Goal: Information Seeking & Learning: Learn about a topic

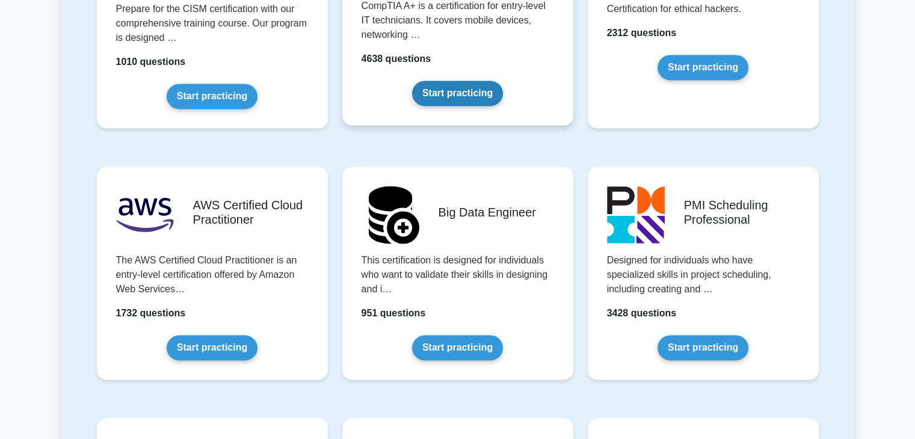
scroll to position [2105, 0]
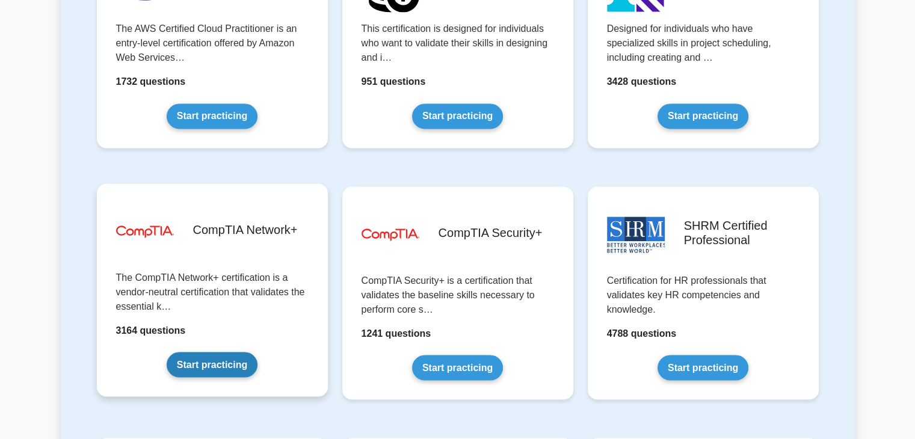
click at [224, 364] on link "Start practicing" at bounding box center [212, 364] width 91 height 25
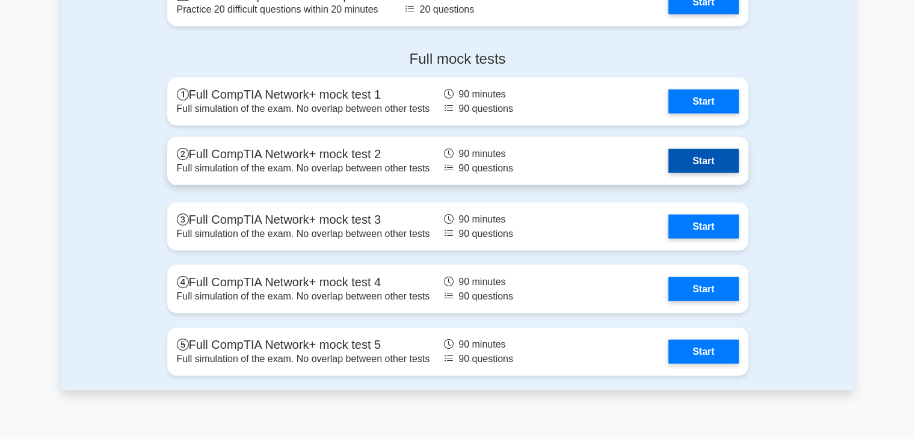
scroll to position [2586, 0]
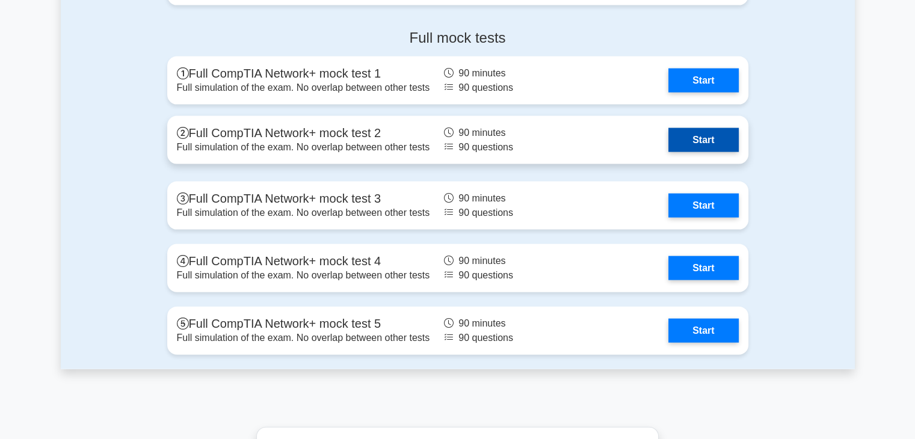
click at [726, 137] on link "Start" at bounding box center [703, 140] width 70 height 24
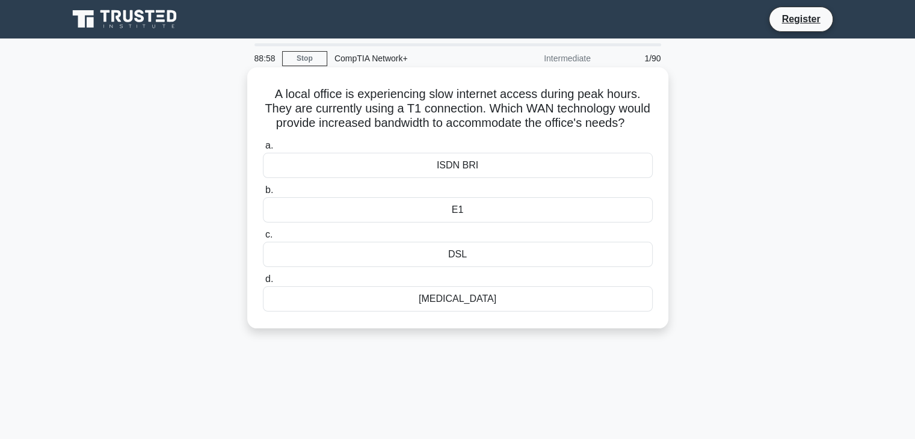
drag, startPoint x: 271, startPoint y: 90, endPoint x: 566, endPoint y: 168, distance: 306.0
click at [565, 176] on div "A local office is experiencing slow internet access during peak hours. They are…" at bounding box center [457, 197] width 411 height 251
click at [568, 153] on label "a. ISDN BRI" at bounding box center [458, 158] width 390 height 40
click at [263, 150] on input "a. ISDN BRI" at bounding box center [263, 146] width 0 height 8
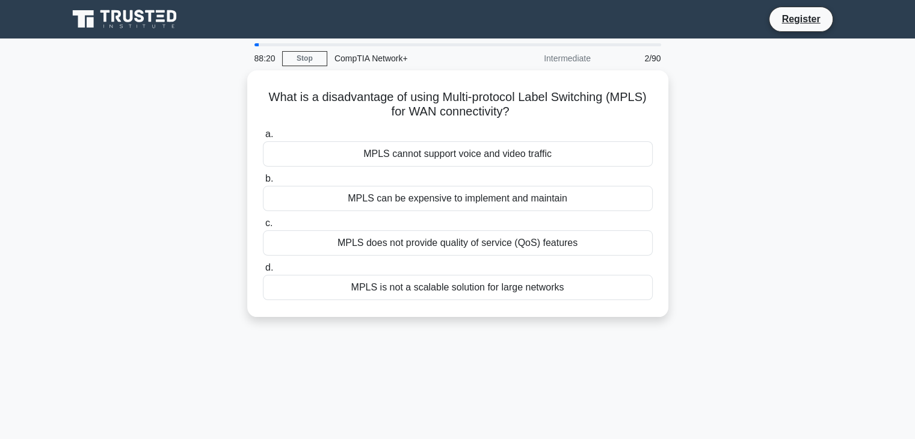
click at [593, 58] on div "Intermediate" at bounding box center [544, 58] width 105 height 24
click at [645, 62] on div "2/90" at bounding box center [633, 58] width 70 height 24
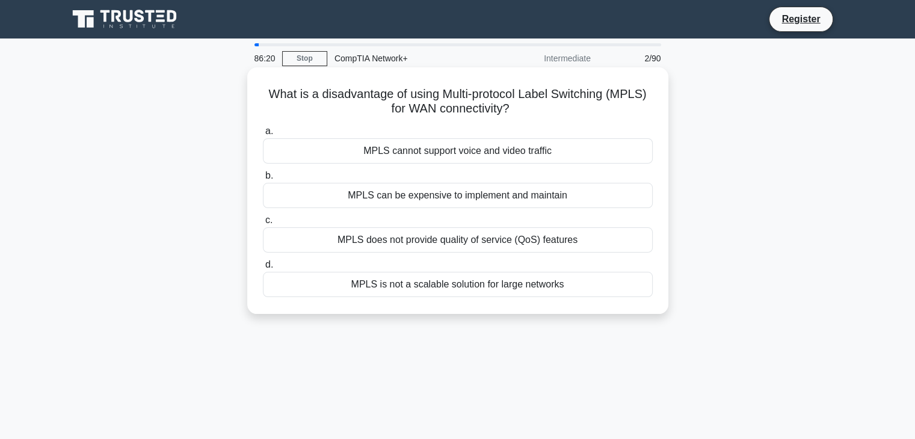
click at [500, 194] on div "MPLS can be expensive to implement and maintain" at bounding box center [458, 195] width 390 height 25
click at [263, 180] on input "b. MPLS can be expensive to implement and maintain" at bounding box center [263, 176] width 0 height 8
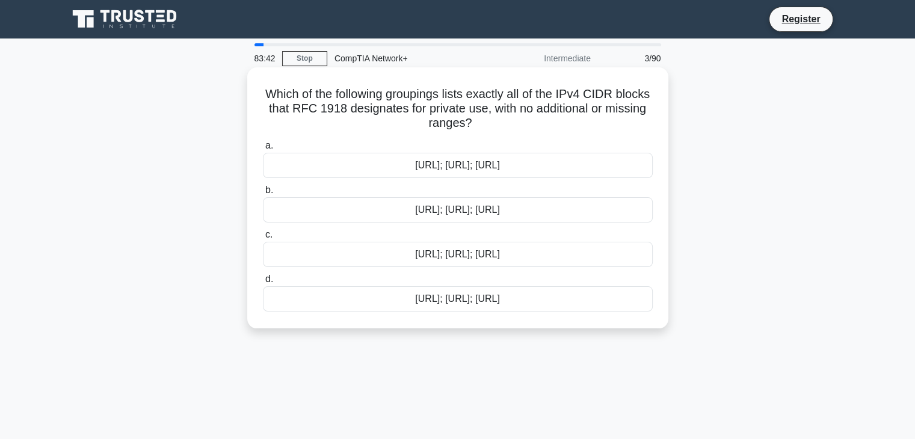
click at [514, 308] on div "10.0.0.0/8; 172.16.0.0/16; 192.168.0.0/16" at bounding box center [458, 298] width 390 height 25
click at [263, 283] on input "d. 10.0.0.0/8; 172.16.0.0/16; 192.168.0.0/16" at bounding box center [263, 279] width 0 height 8
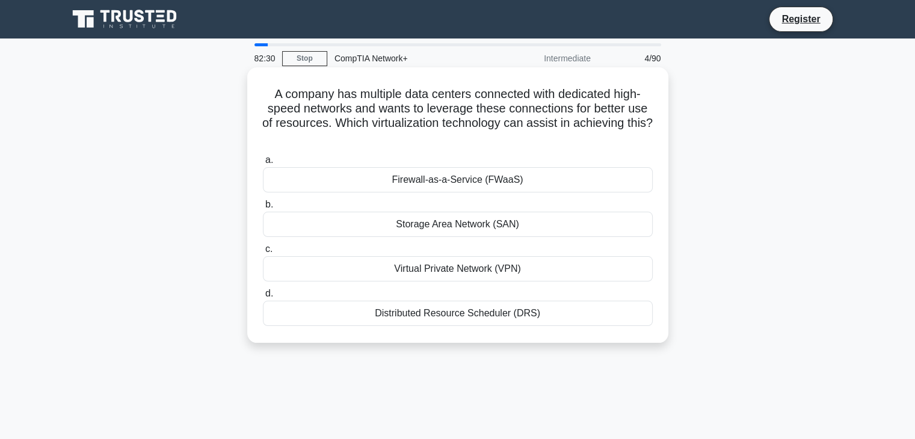
click at [465, 265] on div "Virtual Private Network (VPN)" at bounding box center [458, 268] width 390 height 25
click at [263, 253] on input "c. Virtual Private Network (VPN)" at bounding box center [263, 249] width 0 height 8
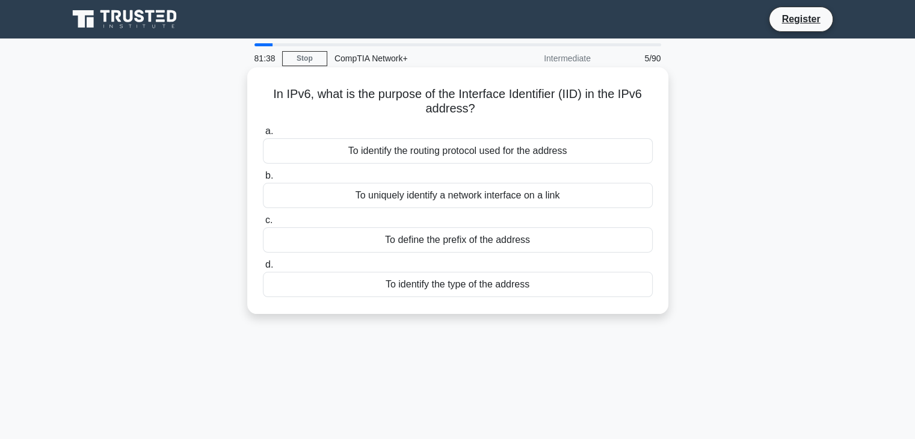
click at [467, 152] on div "To identify the routing protocol used for the address" at bounding box center [458, 150] width 390 height 25
click at [263, 135] on input "a. To identify the routing protocol used for the address" at bounding box center [263, 131] width 0 height 8
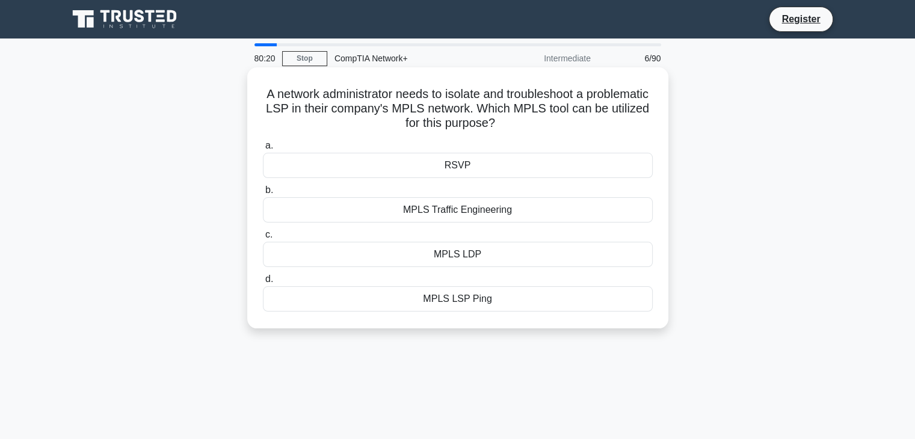
click at [533, 298] on div "MPLS LSP Ping" at bounding box center [458, 298] width 390 height 25
click at [263, 283] on input "d. MPLS LSP Ping" at bounding box center [263, 279] width 0 height 8
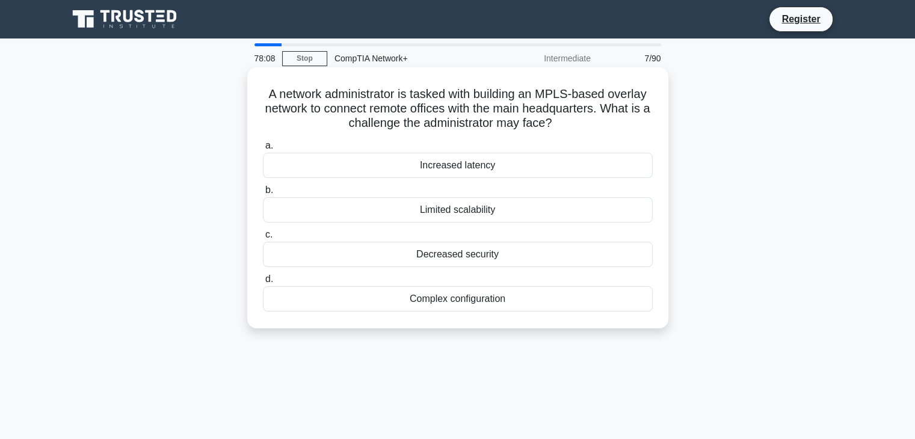
click at [527, 297] on div "Complex configuration" at bounding box center [458, 298] width 390 height 25
click at [263, 283] on input "d. Complex configuration" at bounding box center [263, 279] width 0 height 8
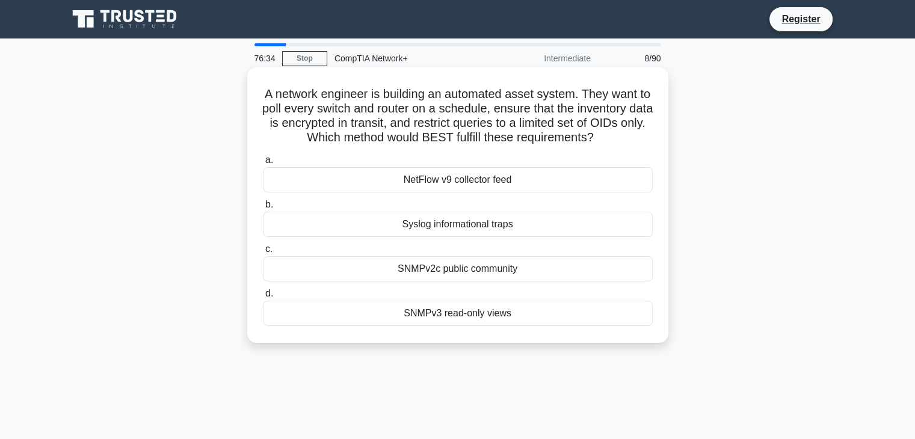
click at [491, 319] on div "SNMPv3 read-only views" at bounding box center [458, 313] width 390 height 25
click at [263, 298] on input "d. SNMPv3 read-only views" at bounding box center [263, 294] width 0 height 8
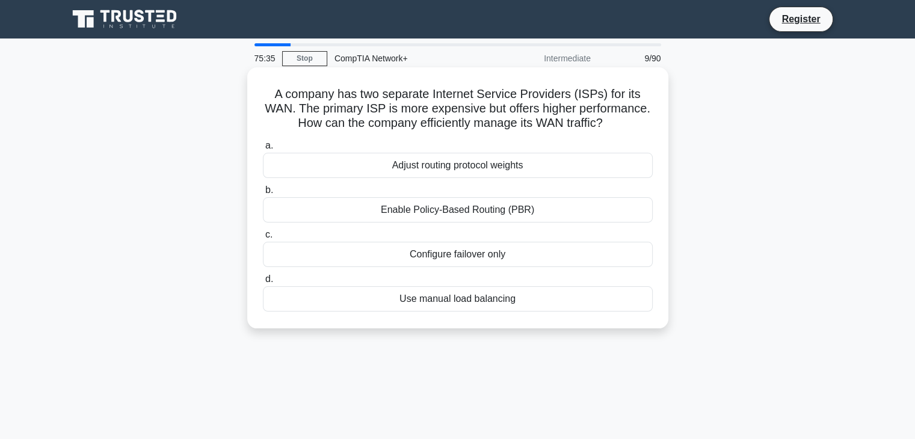
click at [467, 311] on div "Use manual load balancing" at bounding box center [458, 298] width 390 height 25
click at [263, 283] on input "d. Use manual load balancing" at bounding box center [263, 279] width 0 height 8
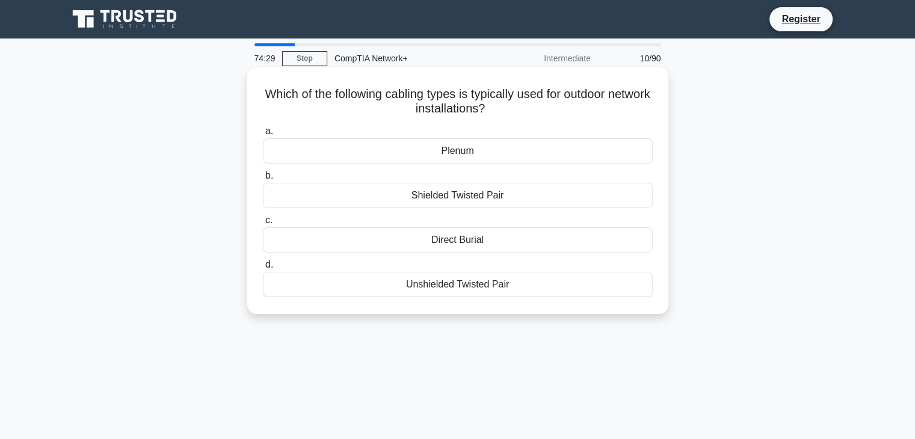
click at [565, 193] on div "Shielded Twisted Pair" at bounding box center [458, 195] width 390 height 25
click at [263, 180] on input "b. Shielded Twisted Pair" at bounding box center [263, 176] width 0 height 8
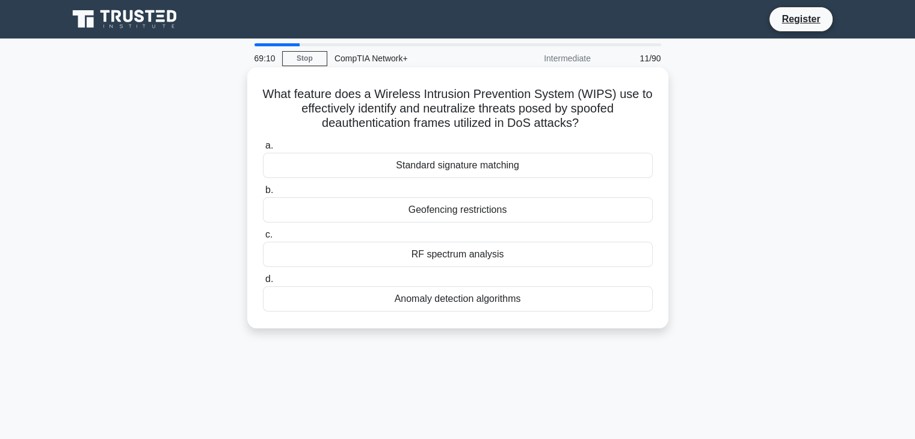
click at [479, 251] on div "RF spectrum analysis" at bounding box center [458, 254] width 390 height 25
click at [263, 239] on input "c. RF spectrum analysis" at bounding box center [263, 235] width 0 height 8
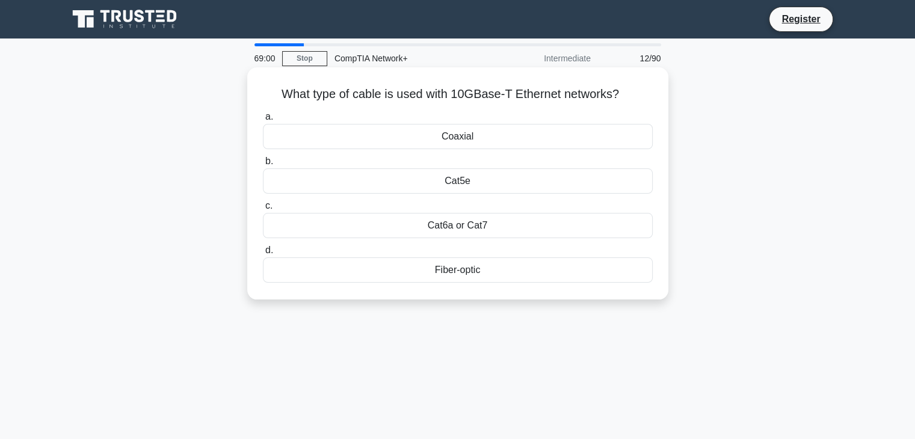
click at [449, 275] on div "Fiber-optic" at bounding box center [458, 269] width 390 height 25
click at [263, 254] on input "d. Fiber-optic" at bounding box center [263, 251] width 0 height 8
click at [483, 141] on div "10 meters" at bounding box center [458, 136] width 390 height 25
click at [263, 121] on input "a. 10 meters" at bounding box center [263, 117] width 0 height 8
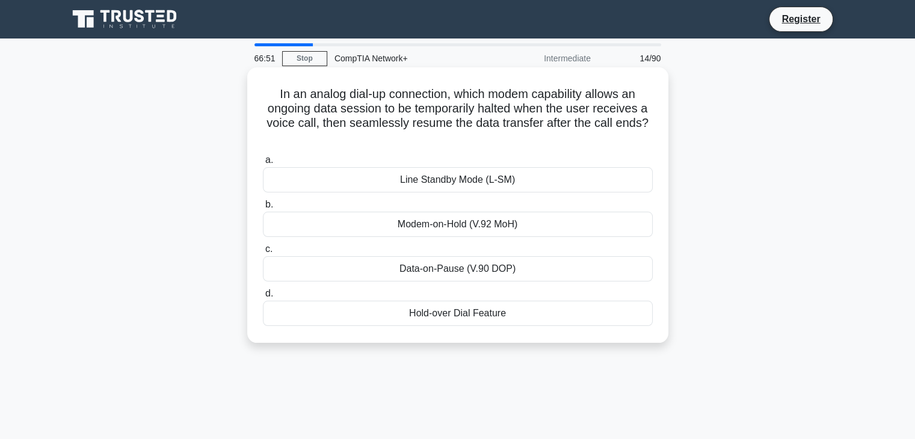
click at [416, 313] on div "Hold-over Dial Feature" at bounding box center [458, 313] width 390 height 25
click at [263, 298] on input "d. Hold-over Dial Feature" at bounding box center [263, 294] width 0 height 8
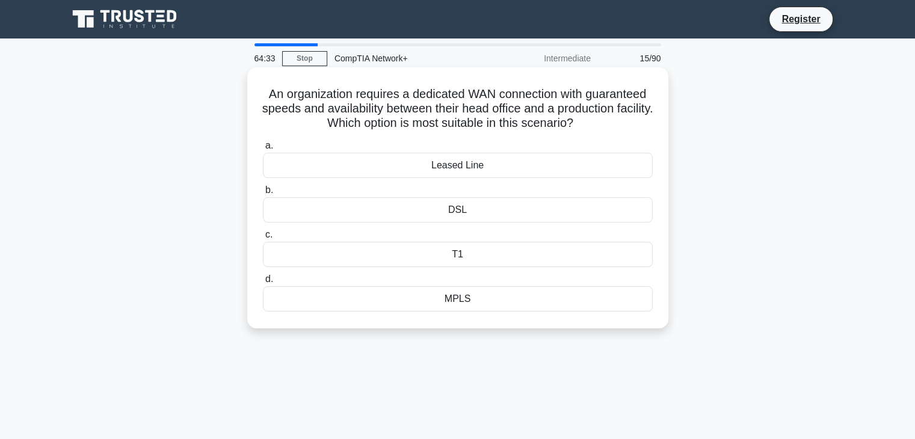
click at [483, 203] on div "DSL" at bounding box center [458, 209] width 390 height 25
click at [263, 194] on input "b. DSL" at bounding box center [263, 190] width 0 height 8
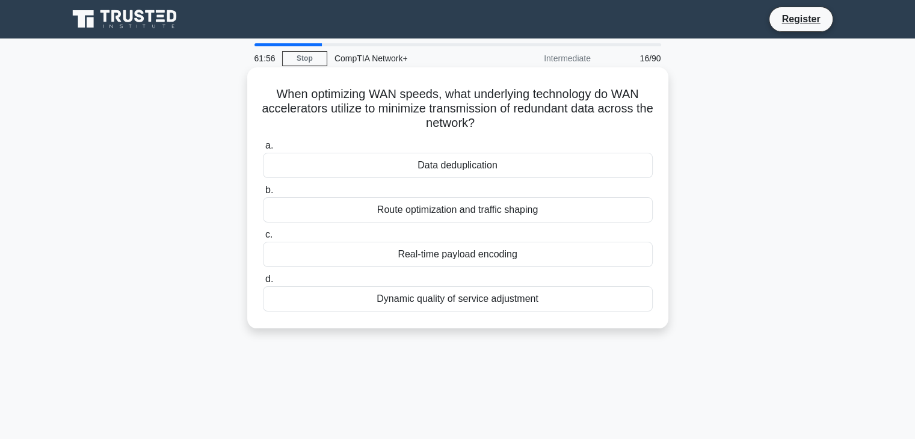
click at [503, 213] on div "Route optimization and traffic shaping" at bounding box center [458, 209] width 390 height 25
click at [263, 194] on input "b. Route optimization and traffic shaping" at bounding box center [263, 190] width 0 height 8
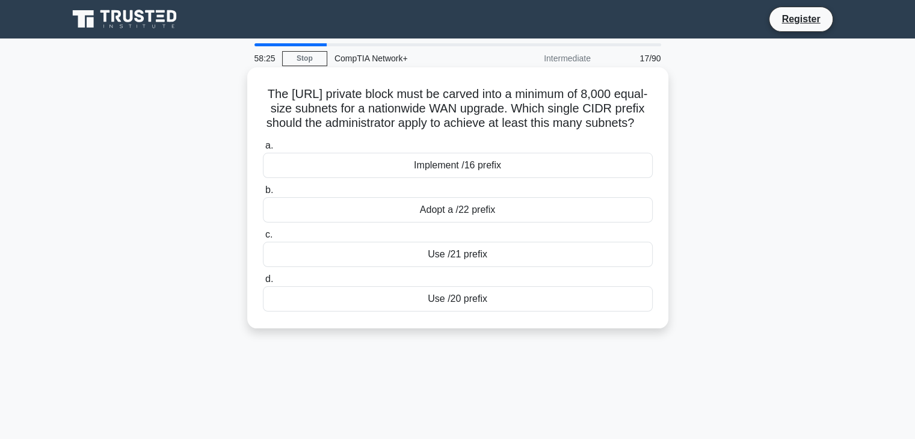
click at [474, 178] on div "Implement /16 prefix" at bounding box center [458, 165] width 390 height 25
click at [263, 150] on input "a. Implement /16 prefix" at bounding box center [263, 146] width 0 height 8
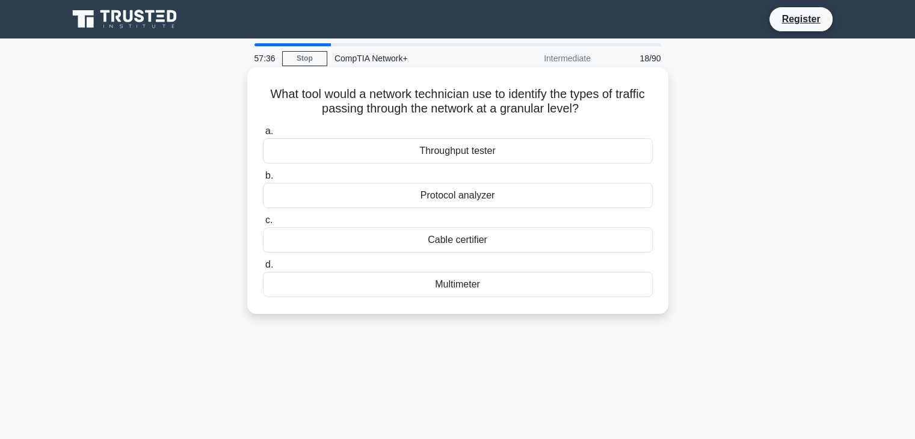
click at [440, 284] on div "Multimeter" at bounding box center [458, 284] width 390 height 25
click at [263, 269] on input "d. Multimeter" at bounding box center [263, 265] width 0 height 8
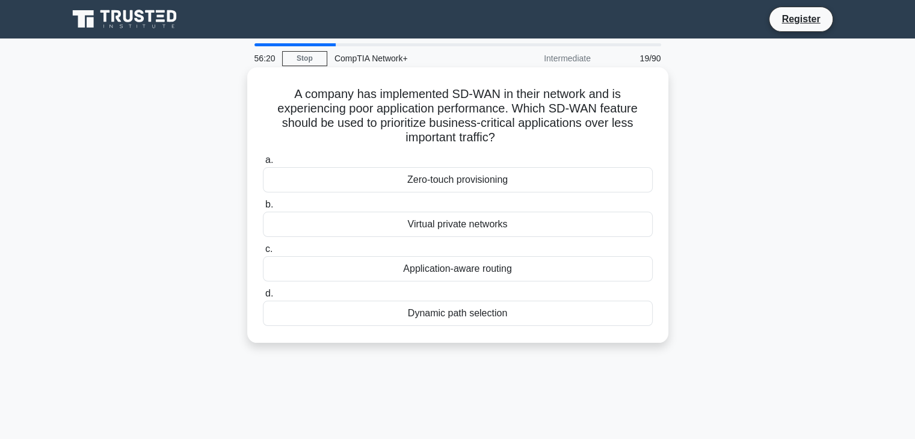
click at [468, 269] on div "Application-aware routing" at bounding box center [458, 268] width 390 height 25
click at [263, 253] on input "c. Application-aware routing" at bounding box center [263, 249] width 0 height 8
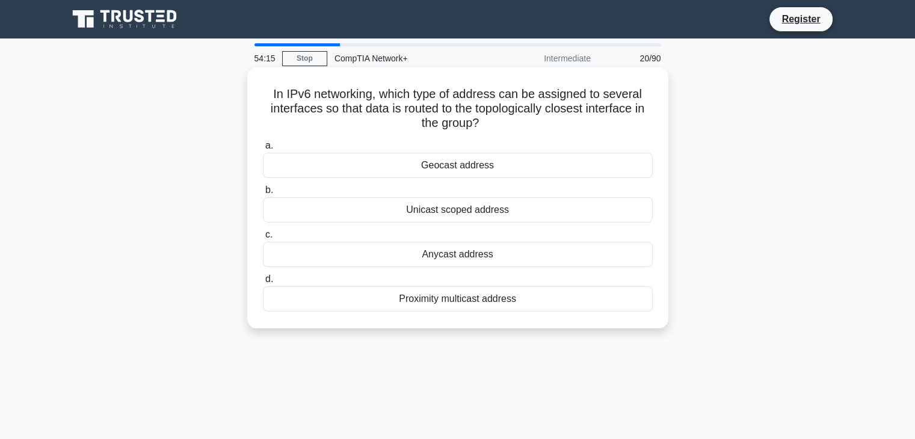
click at [452, 169] on div "Geocast address" at bounding box center [458, 165] width 390 height 25
click at [263, 150] on input "a. Geocast address" at bounding box center [263, 146] width 0 height 8
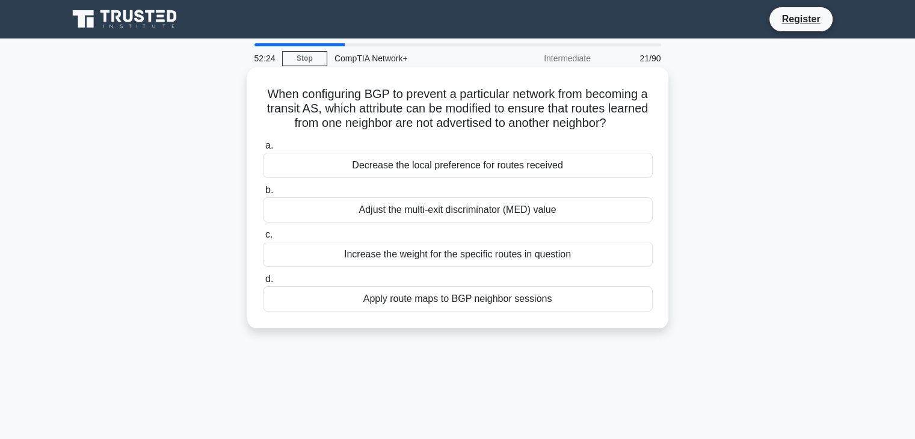
click at [546, 299] on div "Apply route maps to BGP neighbor sessions" at bounding box center [458, 298] width 390 height 25
click at [263, 283] on input "d. Apply route maps to BGP neighbor sessions" at bounding box center [263, 279] width 0 height 8
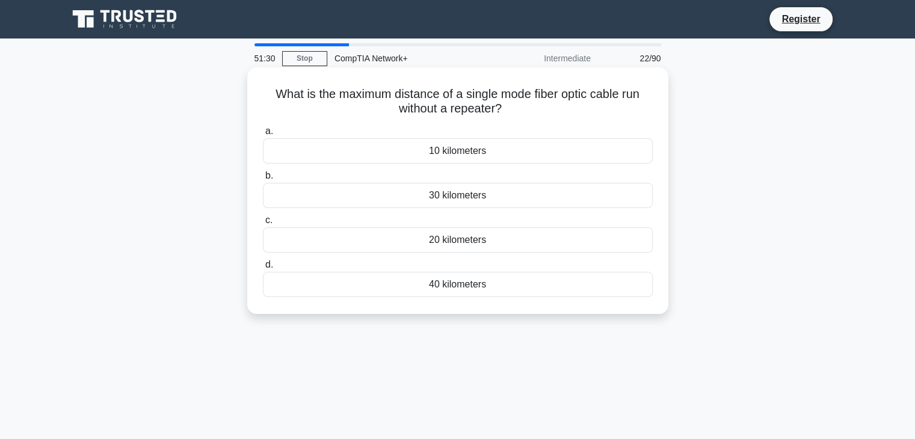
click at [558, 280] on div "40 kilometers" at bounding box center [458, 284] width 390 height 25
click at [263, 269] on input "d. 40 kilometers" at bounding box center [263, 265] width 0 height 8
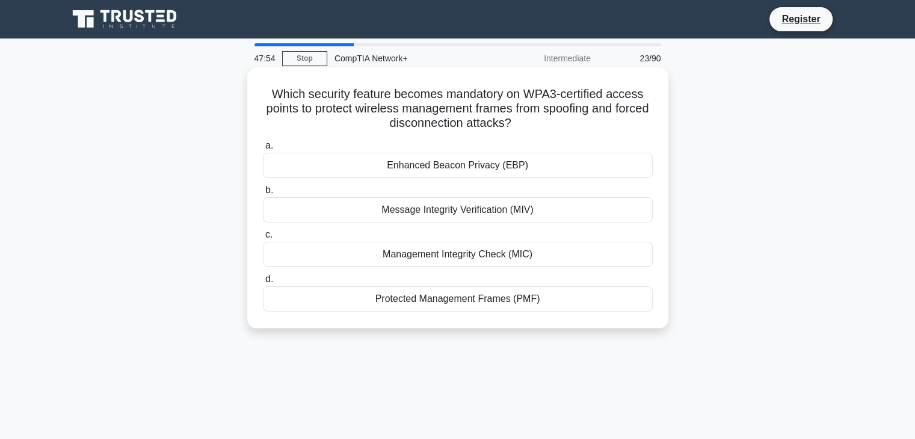
click at [402, 251] on div "Management Integrity Check (MIC)" at bounding box center [458, 254] width 390 height 25
click at [263, 239] on input "c. Management Integrity Check (MIC)" at bounding box center [263, 235] width 0 height 8
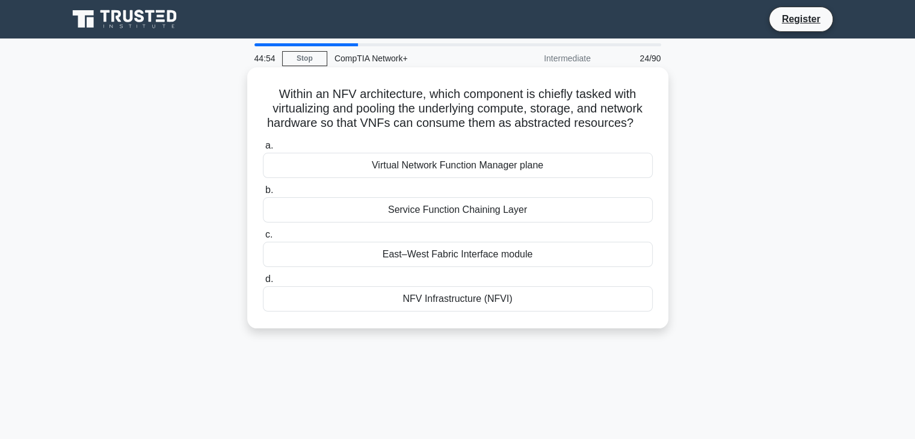
click at [455, 284] on label "d. NFV Infrastructure (NFVI)" at bounding box center [458, 292] width 390 height 40
click at [263, 283] on input "d. NFV Infrastructure (NFVI)" at bounding box center [263, 279] width 0 height 8
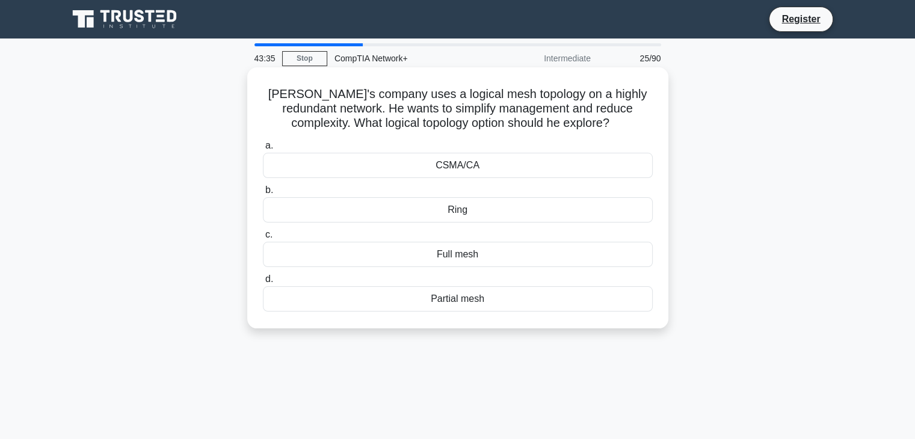
click at [517, 216] on div "Ring" at bounding box center [458, 209] width 390 height 25
click at [263, 194] on input "b. Ring" at bounding box center [263, 190] width 0 height 8
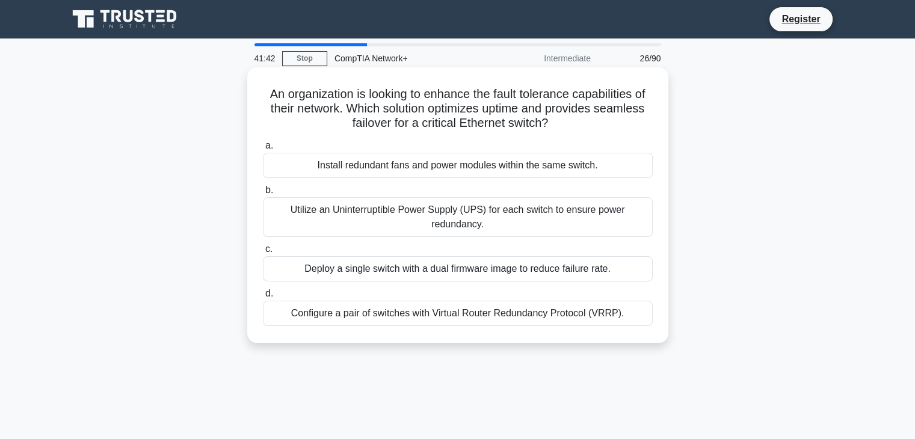
click at [532, 272] on div "Deploy a single switch with a dual firmware image to reduce failure rate." at bounding box center [458, 268] width 390 height 25
click at [263, 253] on input "c. Deploy a single switch with a dual firmware image to reduce failure rate." at bounding box center [263, 249] width 0 height 8
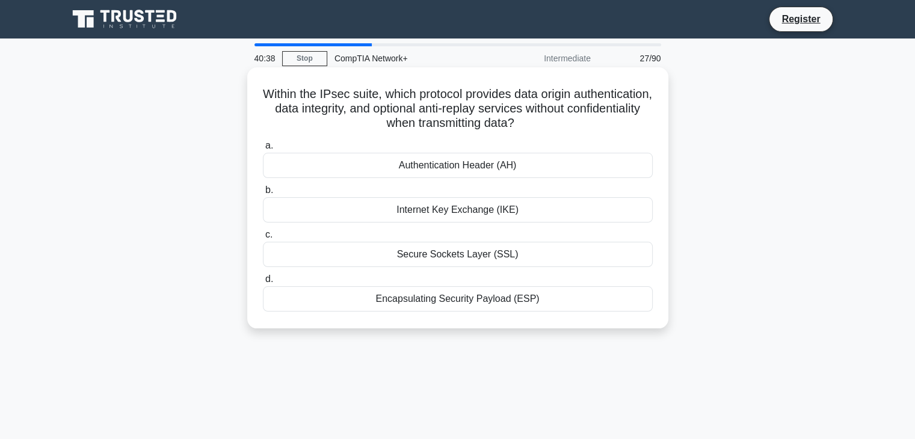
click at [504, 254] on div "Secure Sockets Layer (SSL)" at bounding box center [458, 254] width 390 height 25
click at [263, 239] on input "c. Secure Sockets Layer (SSL)" at bounding box center [263, 235] width 0 height 8
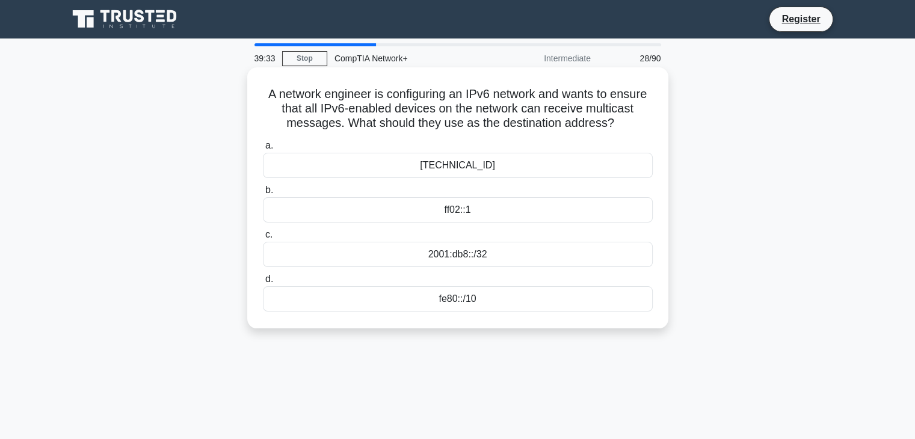
click at [453, 256] on div "2001:db8::/32" at bounding box center [458, 254] width 390 height 25
click at [263, 239] on input "c. 2001:db8::/32" at bounding box center [263, 235] width 0 height 8
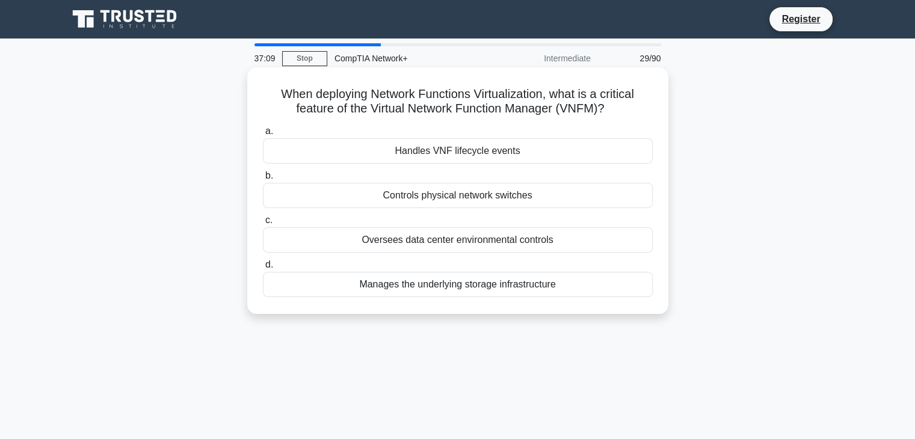
drag, startPoint x: 494, startPoint y: 167, endPoint x: 500, endPoint y: 151, distance: 16.8
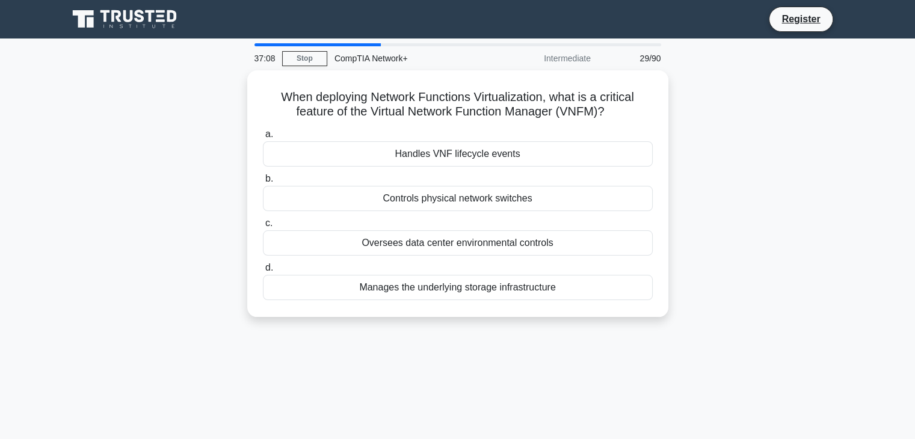
drag, startPoint x: 500, startPoint y: 151, endPoint x: 818, endPoint y: 167, distance: 319.1
click at [818, 167] on div "When deploying Network Functions Virtualization, what is a critical feature of …" at bounding box center [458, 200] width 794 height 261
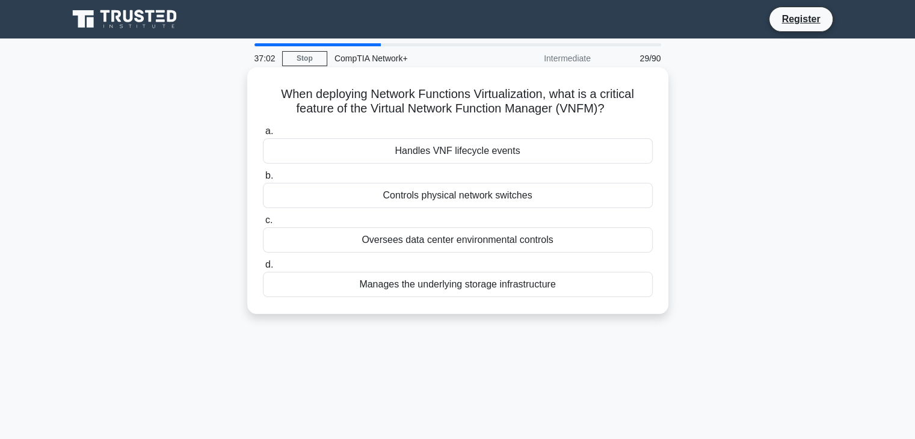
drag, startPoint x: 461, startPoint y: 130, endPoint x: 462, endPoint y: 114, distance: 16.3
click at [462, 114] on h5 "When deploying Network Functions Virtualization, what is a critical feature of …" at bounding box center [458, 102] width 392 height 30
click at [446, 239] on div "Oversees data center environmental controls" at bounding box center [458, 239] width 390 height 25
click at [263, 224] on input "c. Oversees data center environmental controls" at bounding box center [263, 220] width 0 height 8
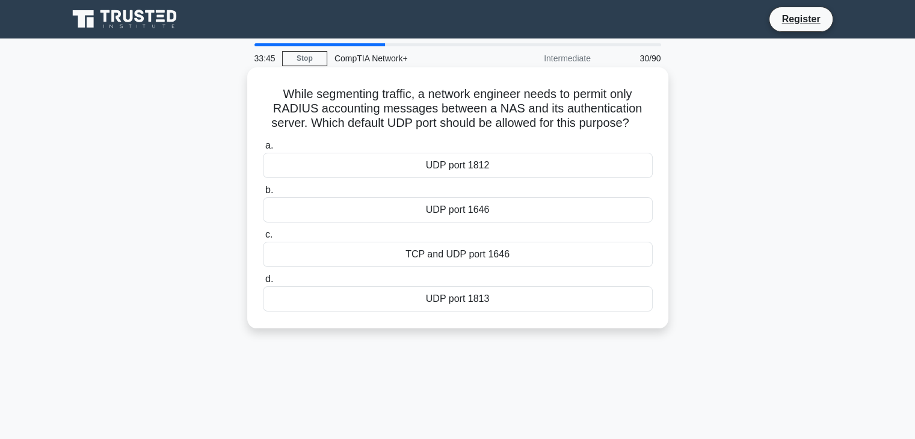
click at [586, 166] on div "UDP port 1812" at bounding box center [458, 165] width 390 height 25
click at [263, 150] on input "a. UDP port 1812" at bounding box center [263, 146] width 0 height 8
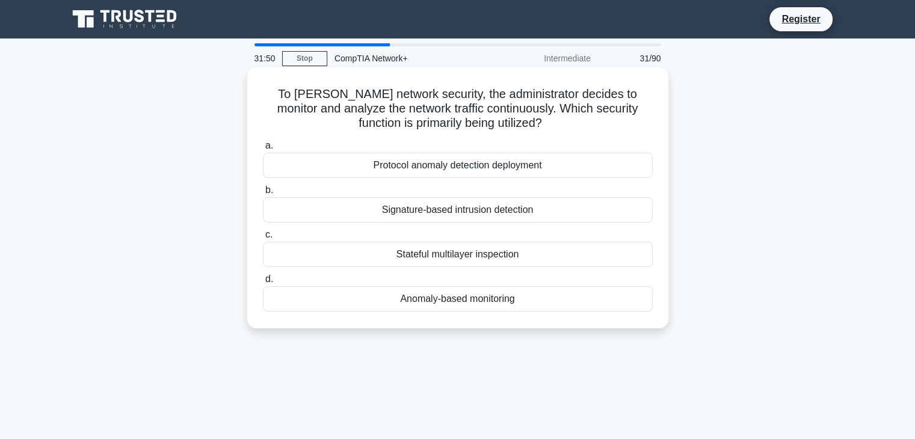
click at [524, 304] on div "Anomaly-based monitoring" at bounding box center [458, 298] width 390 height 25
click at [263, 283] on input "d. Anomaly-based monitoring" at bounding box center [263, 279] width 0 height 8
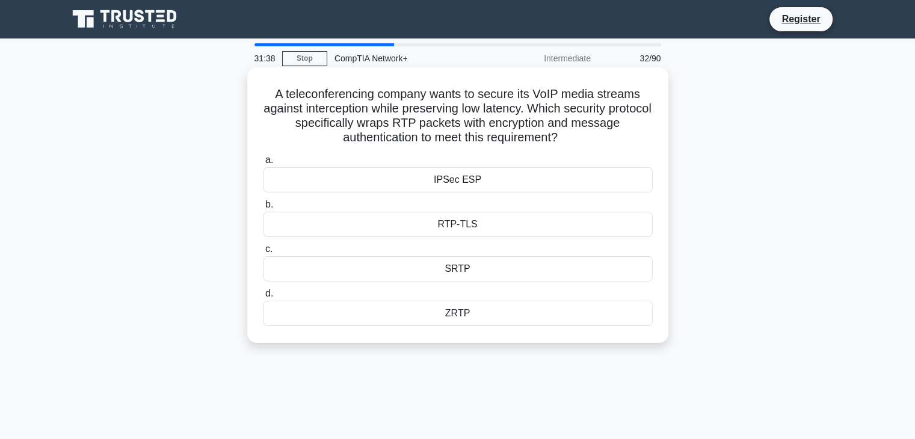
click at [480, 277] on div "SRTP" at bounding box center [458, 268] width 390 height 25
click at [263, 253] on input "c. SRTP" at bounding box center [263, 249] width 0 height 8
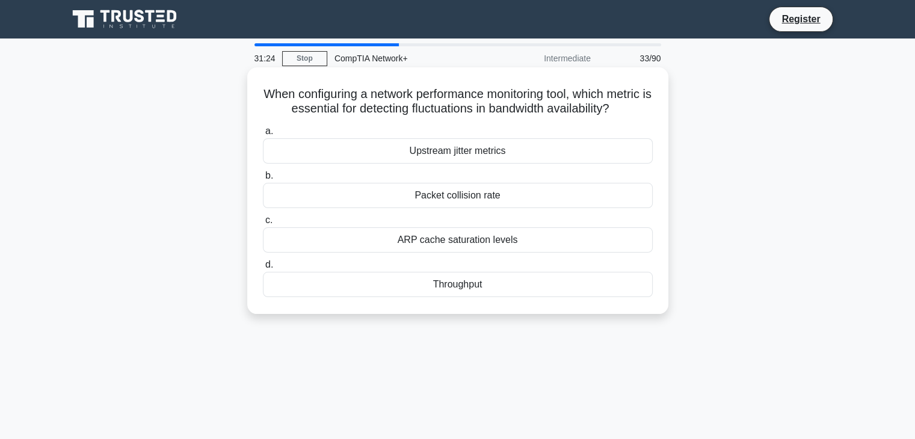
click at [457, 208] on div "Packet collision rate" at bounding box center [458, 195] width 390 height 25
click at [263, 180] on input "b. Packet collision rate" at bounding box center [263, 176] width 0 height 8
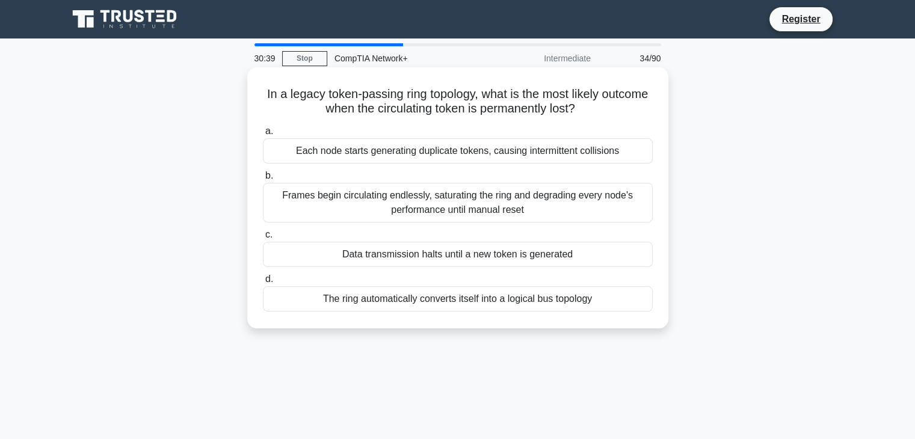
click at [419, 157] on div "Each node starts generating duplicate tokens, causing intermittent collisions" at bounding box center [458, 150] width 390 height 25
click at [263, 135] on input "a. Each node starts generating duplicate tokens, causing intermittent collisions" at bounding box center [263, 131] width 0 height 8
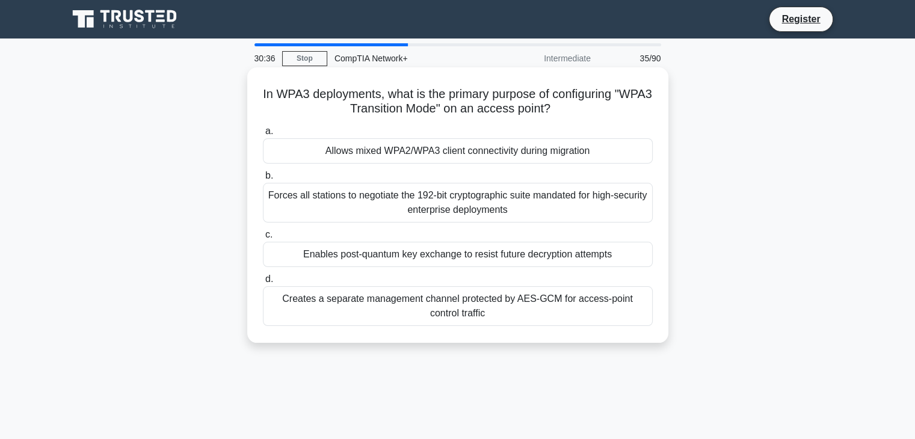
click at [404, 216] on div "Forces all stations to negotiate the 192-bit cryptographic suite mandated for h…" at bounding box center [458, 203] width 390 height 40
click at [263, 180] on input "b. Forces all stations to negotiate the 192-bit cryptographic suite mandated fo…" at bounding box center [263, 176] width 0 height 8
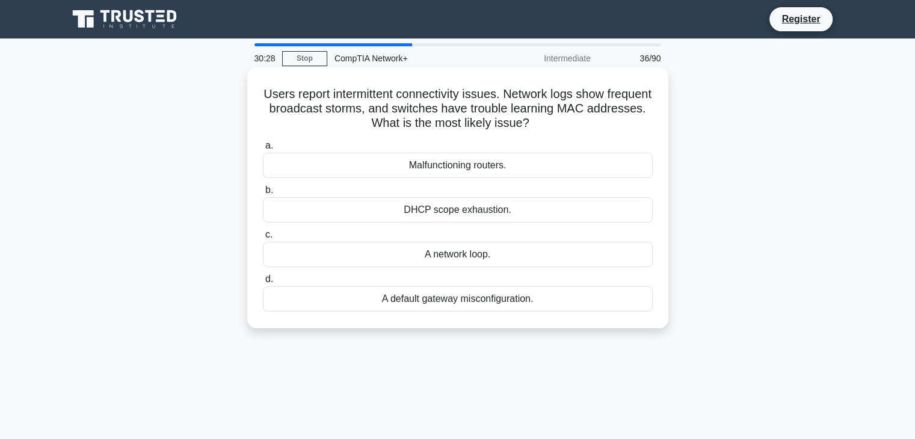
click at [432, 251] on div "A network loop." at bounding box center [458, 254] width 390 height 25
click at [263, 239] on input "c. A network loop." at bounding box center [263, 235] width 0 height 8
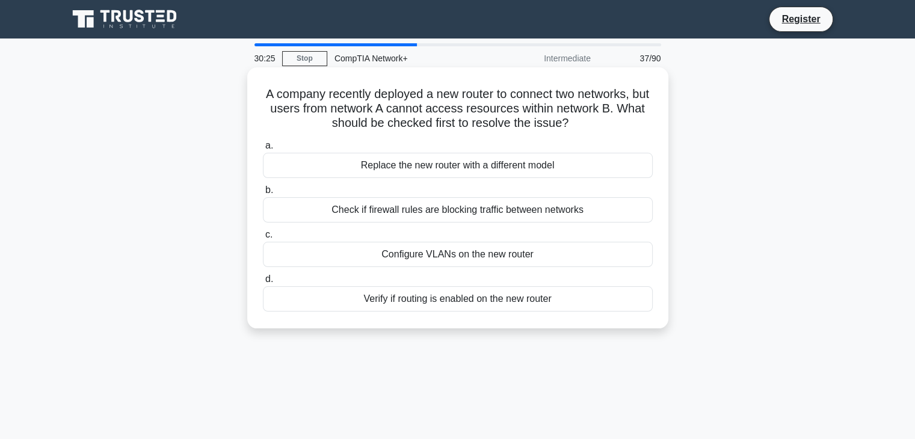
click at [423, 304] on div "Verify if routing is enabled on the new router" at bounding box center [458, 298] width 390 height 25
click at [263, 283] on input "d. Verify if routing is enabled on the new router" at bounding box center [263, 279] width 0 height 8
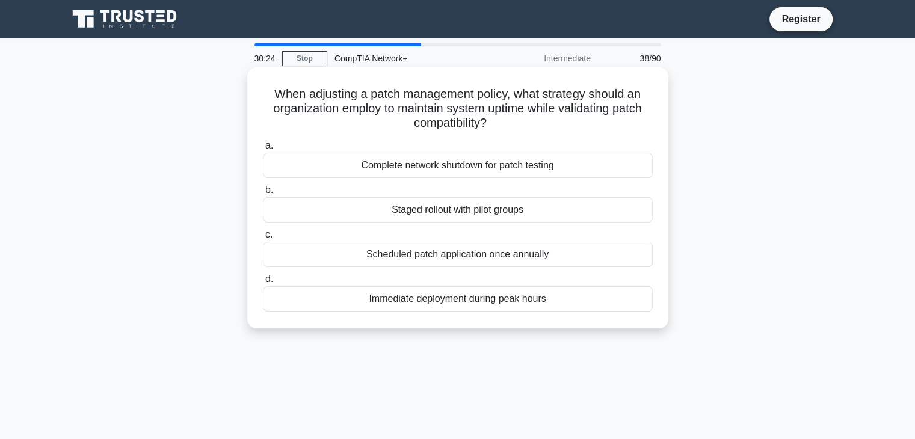
click at [466, 215] on div "Staged rollout with pilot groups" at bounding box center [458, 209] width 390 height 25
click at [263, 194] on input "b. Staged rollout with pilot groups" at bounding box center [263, 190] width 0 height 8
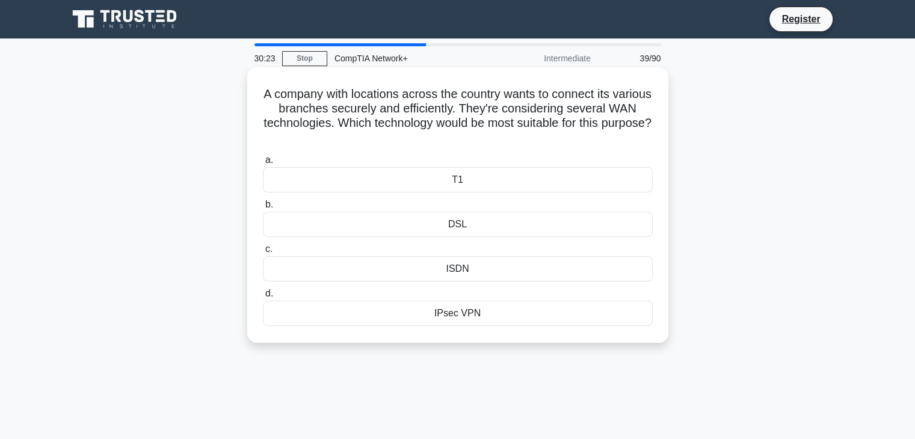
click at [431, 286] on label "d. IPsec VPN" at bounding box center [458, 306] width 390 height 40
click at [263, 290] on input "d. IPsec VPN" at bounding box center [263, 294] width 0 height 8
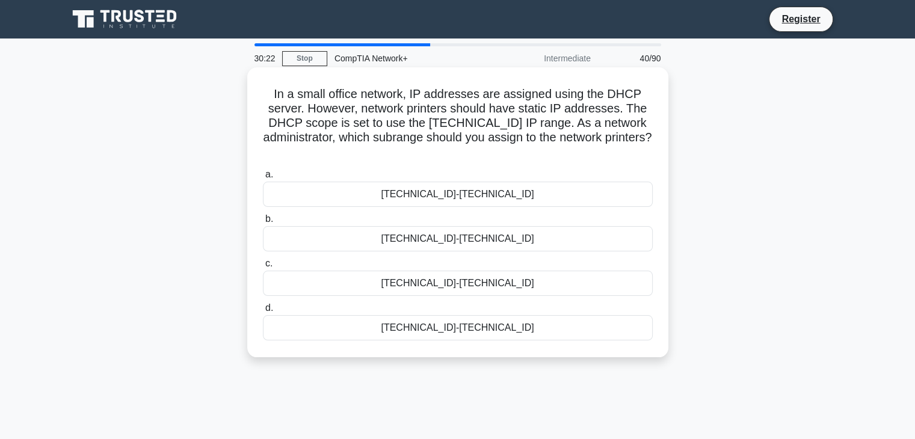
click at [431, 328] on div "192.168.1.100-192.168.1.150" at bounding box center [458, 327] width 390 height 25
click at [263, 312] on input "d. 192.168.1.100-192.168.1.150" at bounding box center [263, 308] width 0 height 8
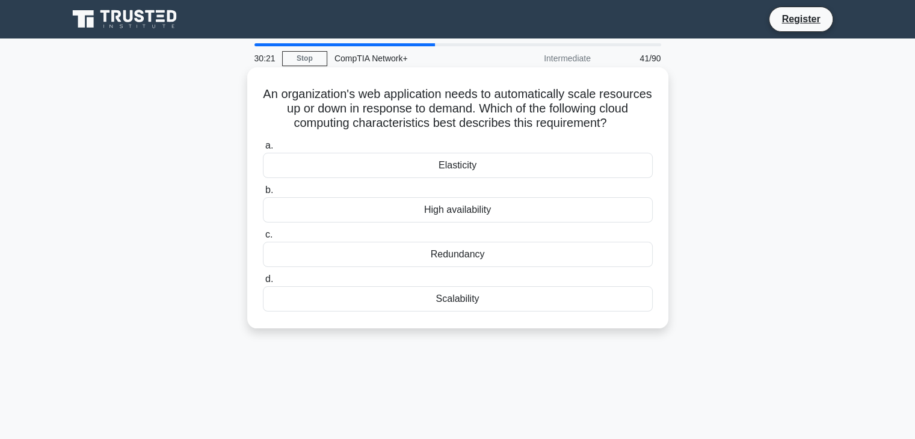
click at [459, 155] on div "Elasticity" at bounding box center [458, 165] width 390 height 25
click at [263, 150] on input "a. Elasticity" at bounding box center [263, 146] width 0 height 8
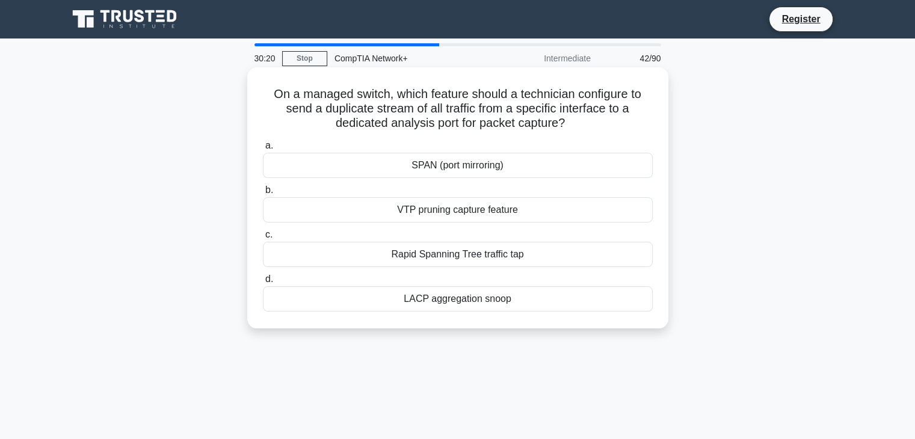
click at [424, 259] on div "Rapid Spanning Tree traffic tap" at bounding box center [458, 254] width 390 height 25
click at [263, 239] on input "c. Rapid Spanning Tree traffic tap" at bounding box center [263, 235] width 0 height 8
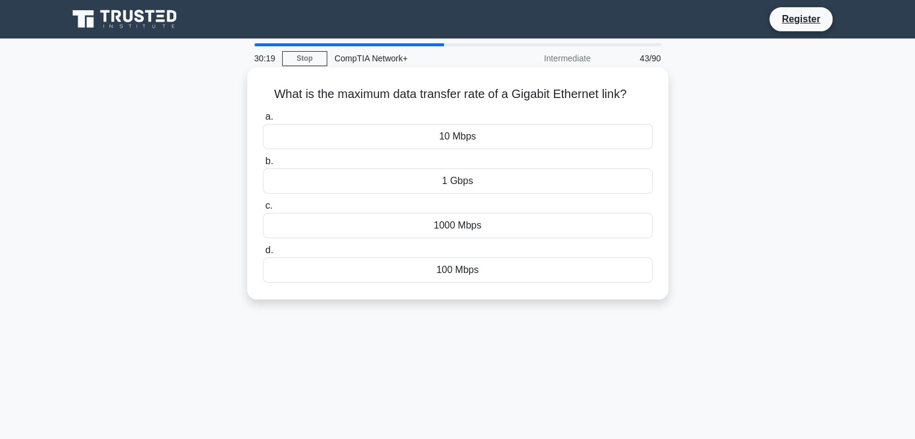
click at [409, 270] on div "100 Mbps" at bounding box center [458, 269] width 390 height 25
click at [263, 254] on input "d. 100 Mbps" at bounding box center [263, 251] width 0 height 8
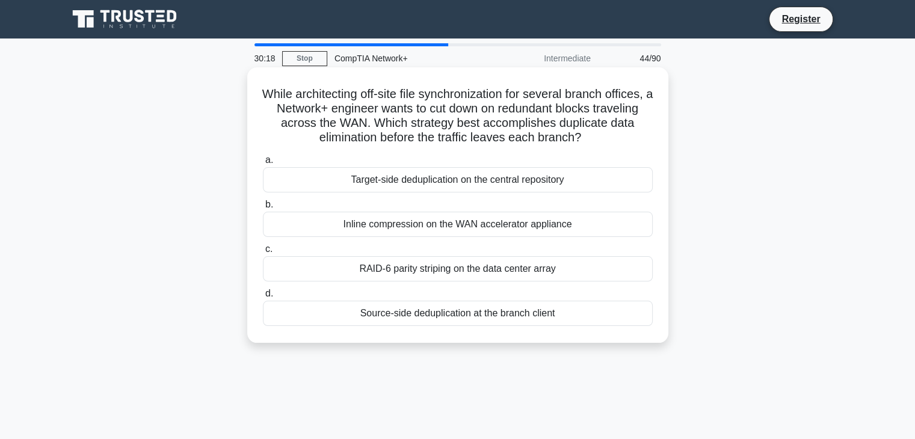
click at [453, 174] on div "Target-side deduplication on the central repository" at bounding box center [458, 179] width 390 height 25
click at [263, 164] on input "a. Target-side deduplication on the central repository" at bounding box center [263, 160] width 0 height 8
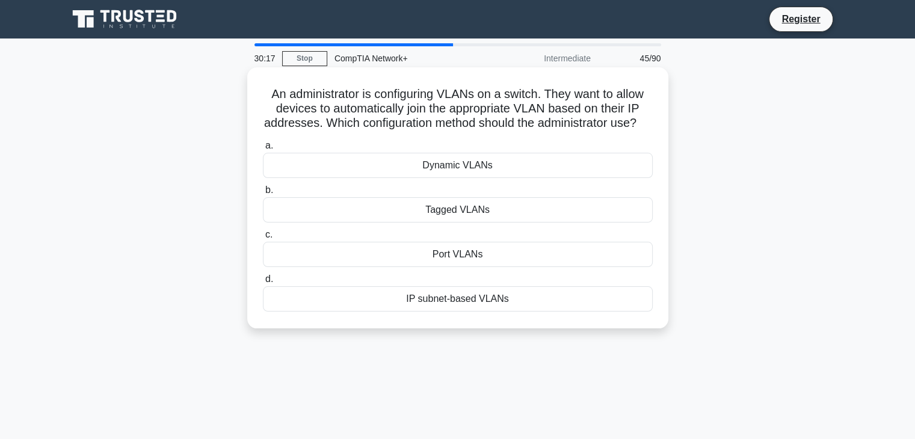
click at [424, 218] on div "Tagged VLANs" at bounding box center [458, 209] width 390 height 25
click at [263, 194] on input "b. Tagged VLANs" at bounding box center [263, 190] width 0 height 8
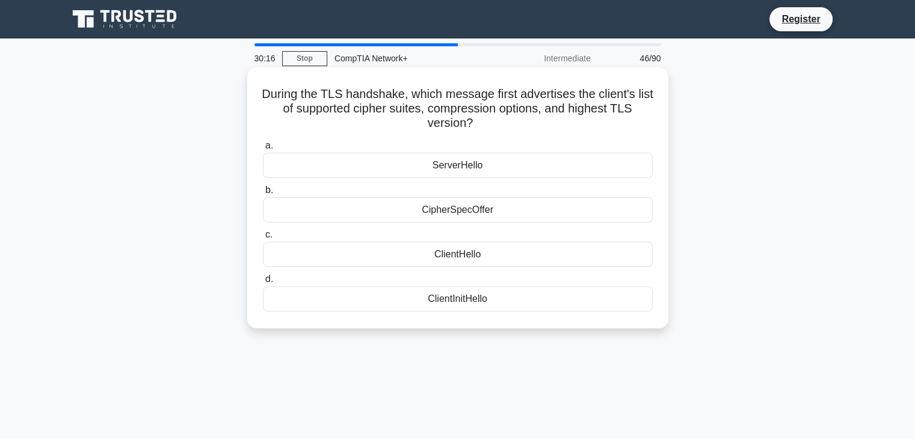
click at [397, 266] on div "ClientHello" at bounding box center [458, 254] width 390 height 25
click at [263, 239] on input "c. ClientHello" at bounding box center [263, 235] width 0 height 8
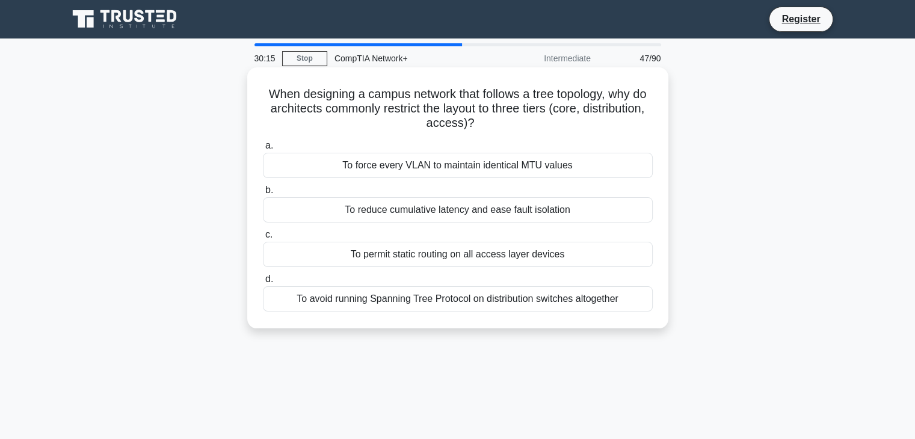
click at [400, 299] on div "To avoid running Spanning Tree Protocol on distribution switches altogether" at bounding box center [458, 298] width 390 height 25
click at [263, 283] on input "d. To avoid running Spanning Tree Protocol on distribution switches altogether" at bounding box center [263, 279] width 0 height 8
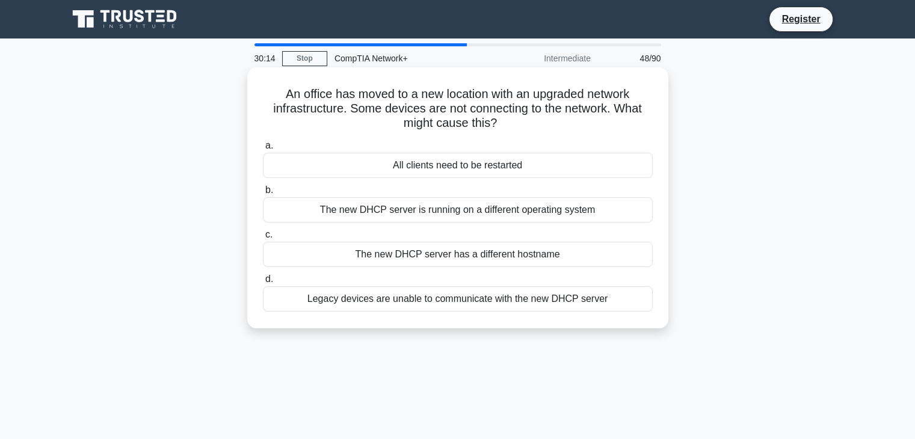
click at [483, 173] on div "All clients need to be restarted" at bounding box center [458, 165] width 390 height 25
click at [263, 150] on input "a. All clients need to be restarted" at bounding box center [263, 146] width 0 height 8
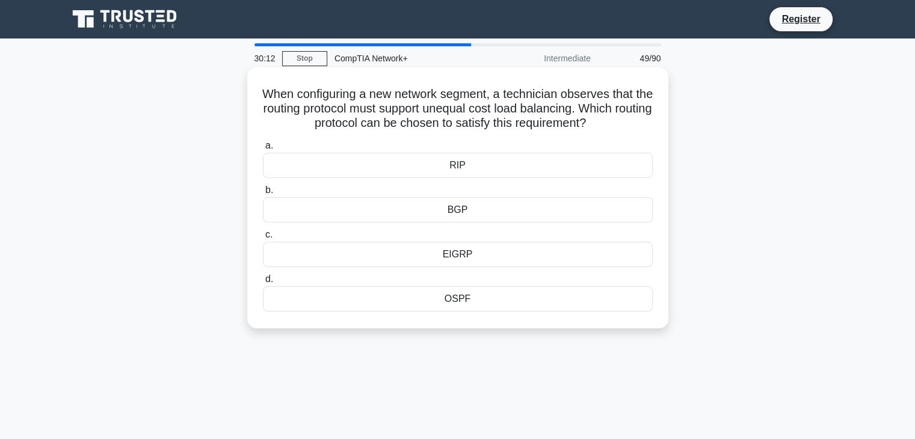
click at [458, 205] on div "BGP" at bounding box center [458, 209] width 390 height 25
click at [263, 194] on input "b. BGP" at bounding box center [263, 190] width 0 height 8
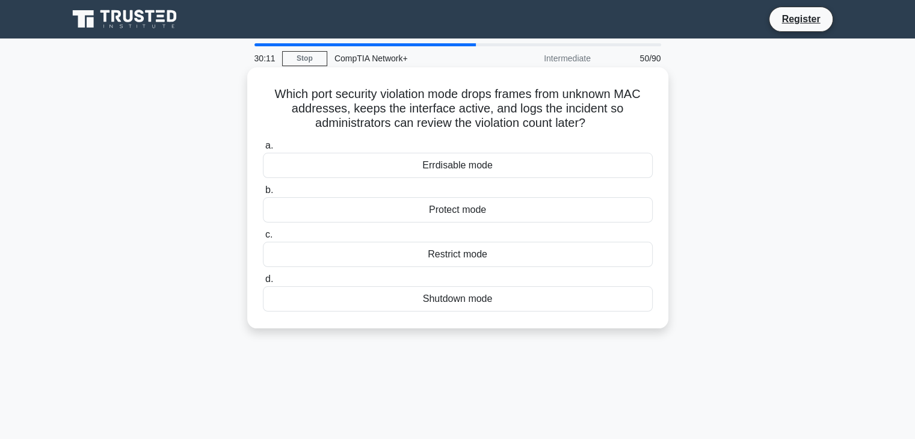
click at [452, 270] on div "a. Errdisable mode b. Protect mode c. d." at bounding box center [458, 225] width 404 height 178
click at [457, 293] on div "Shutdown mode" at bounding box center [458, 298] width 390 height 25
click at [263, 283] on input "d. Shutdown mode" at bounding box center [263, 279] width 0 height 8
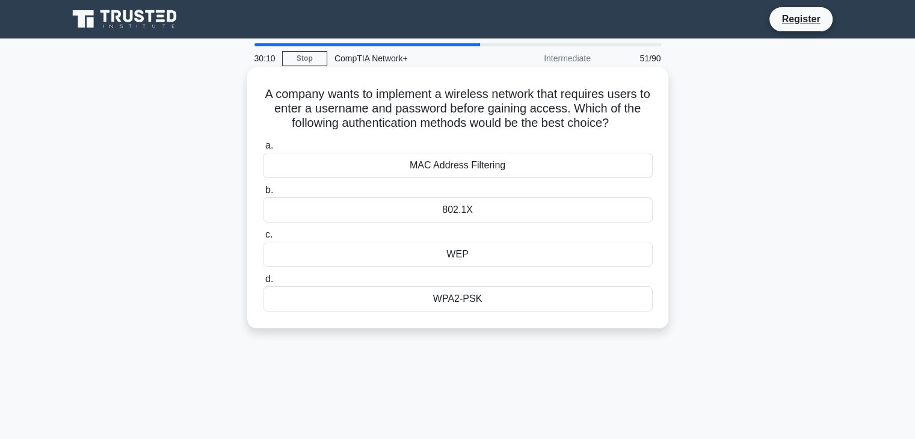
click at [450, 253] on div "WEP" at bounding box center [458, 254] width 390 height 25
click at [263, 239] on input "c. WEP" at bounding box center [263, 235] width 0 height 8
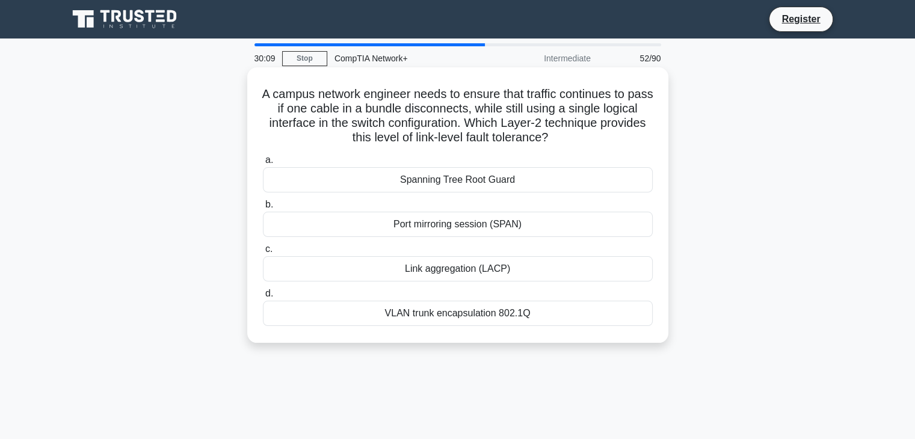
click at [459, 209] on label "b. Port mirroring session (SPAN)" at bounding box center [458, 217] width 390 height 40
click at [263, 209] on input "b. Port mirroring session (SPAN)" at bounding box center [263, 205] width 0 height 8
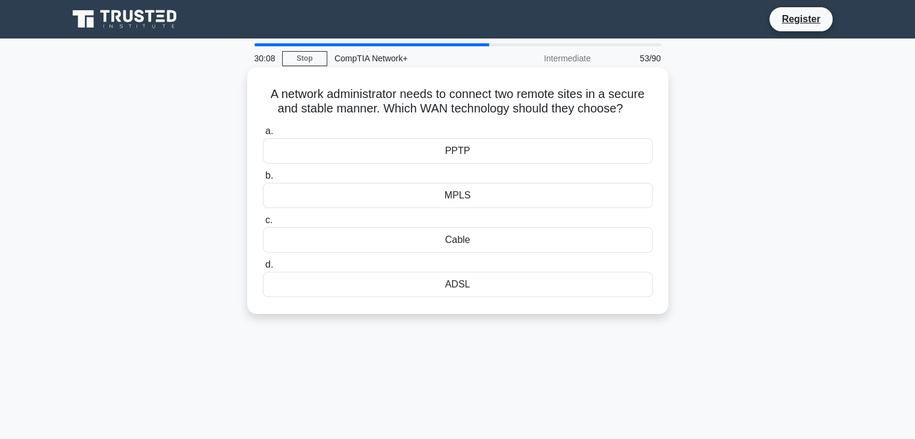
click at [518, 152] on div "PPTP" at bounding box center [458, 150] width 390 height 25
click at [263, 135] on input "a. PPTP" at bounding box center [263, 131] width 0 height 8
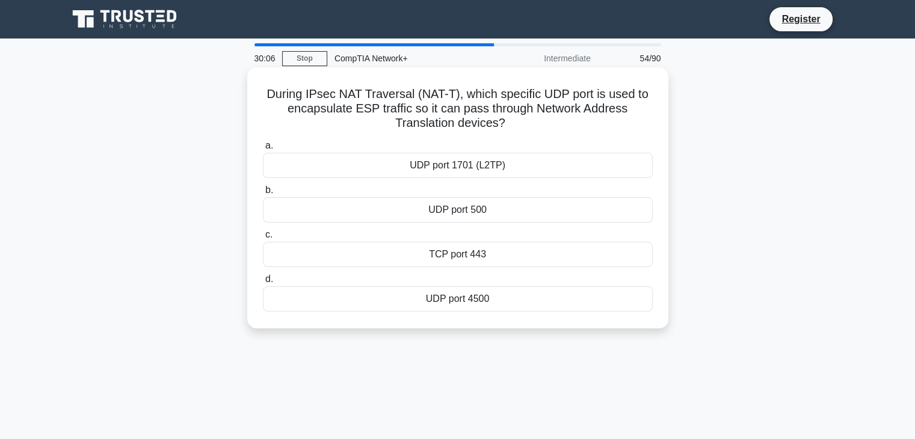
click at [477, 206] on div "UDP port 500" at bounding box center [458, 209] width 390 height 25
click at [263, 194] on input "b. UDP port 500" at bounding box center [263, 190] width 0 height 8
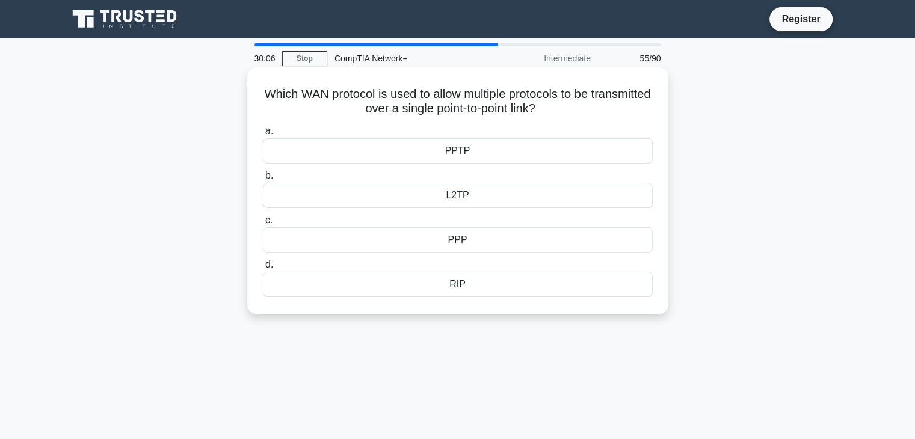
click at [465, 244] on div "PPP" at bounding box center [458, 239] width 390 height 25
click at [263, 224] on input "c. PPP" at bounding box center [263, 220] width 0 height 8
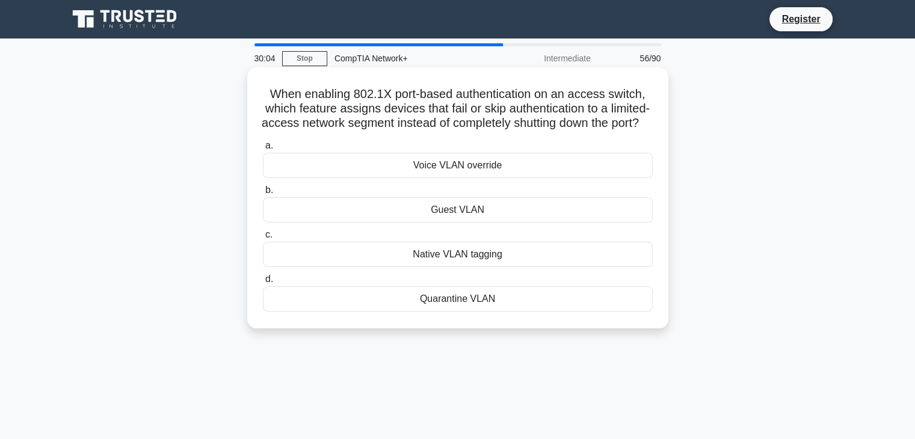
click at [447, 311] on div "Quarantine VLAN" at bounding box center [458, 298] width 390 height 25
click at [263, 283] on input "d. Quarantine VLAN" at bounding box center [263, 279] width 0 height 8
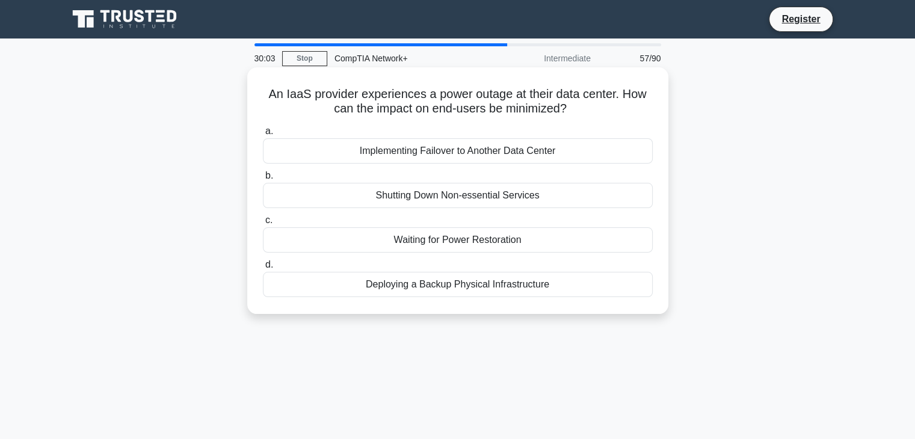
click at [515, 128] on label "a. Implementing Failover to Another Data Center" at bounding box center [458, 144] width 390 height 40
click at [263, 128] on input "a. Implementing Failover to Another Data Center" at bounding box center [263, 131] width 0 height 8
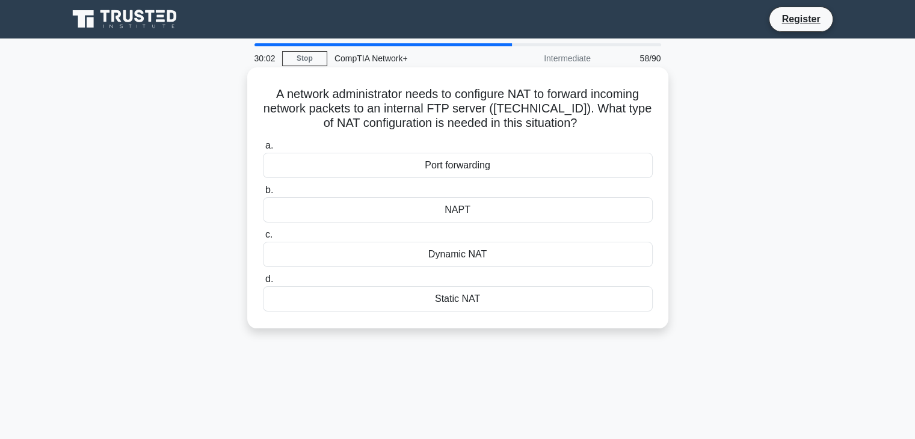
click at [481, 180] on div "a. Port forwarding b. NAPT c. d." at bounding box center [458, 225] width 404 height 178
click at [464, 227] on label "c. Dynamic NAT" at bounding box center [458, 247] width 390 height 40
click at [263, 231] on input "c. Dynamic NAT" at bounding box center [263, 235] width 0 height 8
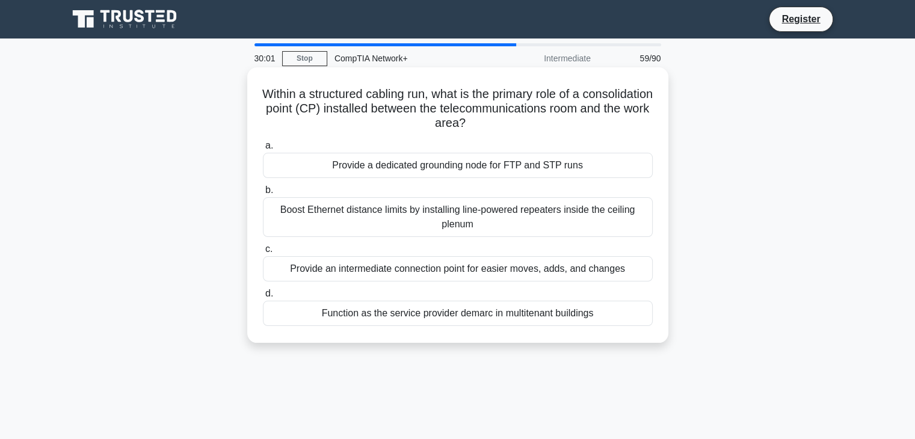
click at [440, 295] on label "d. Function as the service provider demarc in multitenant buildings" at bounding box center [458, 306] width 390 height 40
click at [263, 295] on input "d. Function as the service provider demarc in multitenant buildings" at bounding box center [263, 294] width 0 height 8
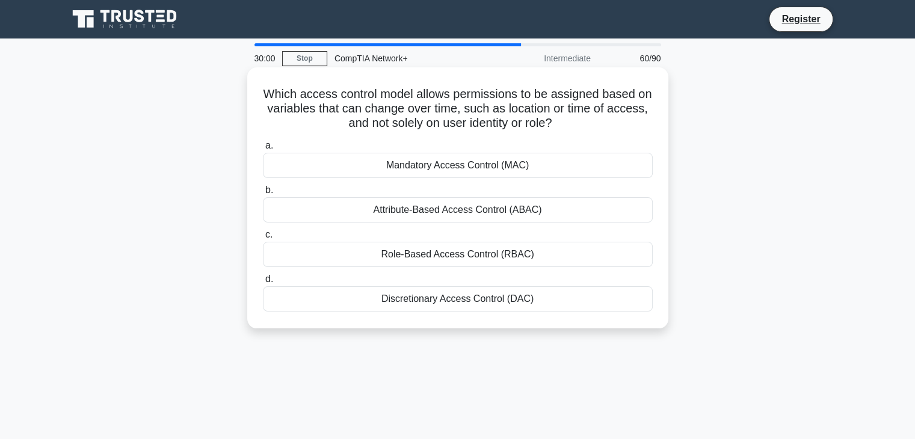
click at [455, 253] on div "Role-Based Access Control (RBAC)" at bounding box center [458, 254] width 390 height 25
click at [263, 239] on input "c. Role-Based Access Control (RBAC)" at bounding box center [263, 235] width 0 height 8
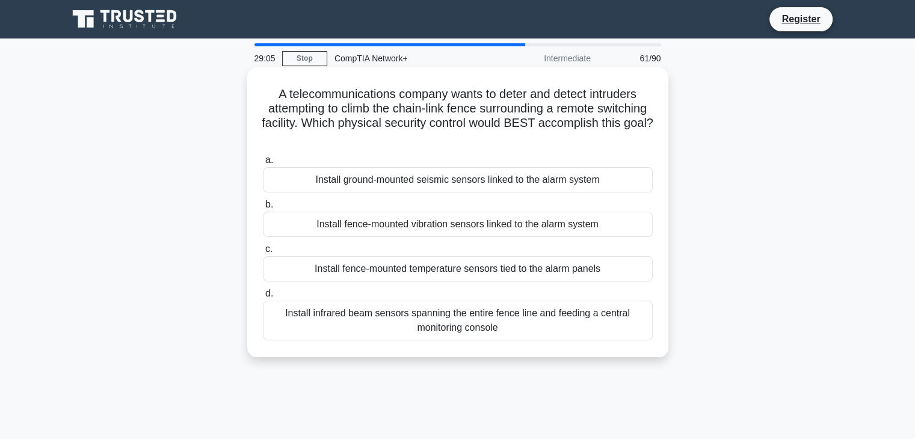
click at [411, 223] on div "Install fence-mounted vibration sensors linked to the alarm system" at bounding box center [458, 224] width 390 height 25
click at [263, 209] on input "b. Install fence-mounted vibration sensors linked to the alarm system" at bounding box center [263, 205] width 0 height 8
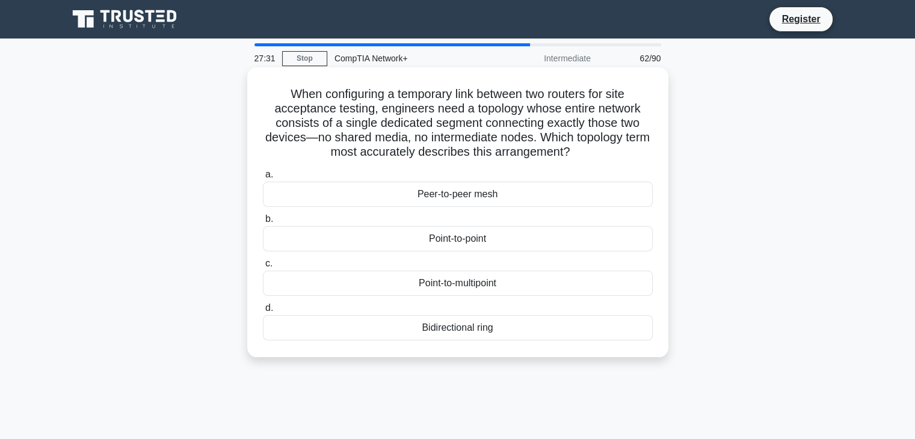
click at [523, 195] on div "Peer-to-peer mesh" at bounding box center [458, 194] width 390 height 25
click at [263, 179] on input "a. Peer-to-peer mesh" at bounding box center [263, 175] width 0 height 8
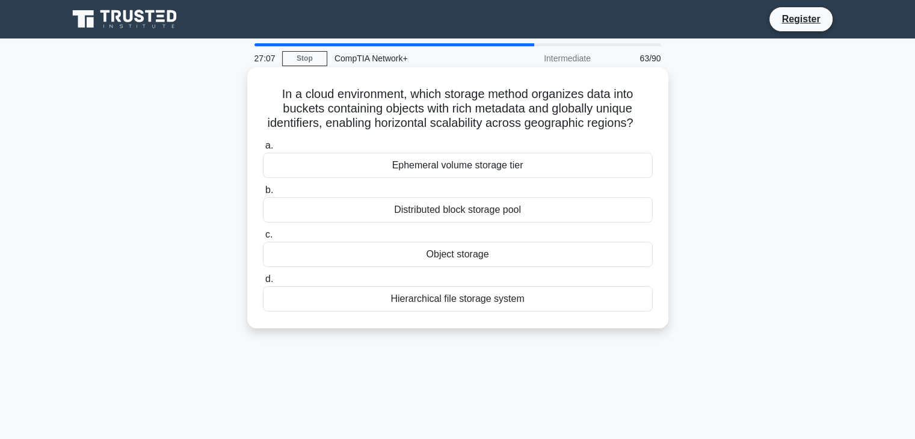
click at [573, 222] on div "Distributed block storage pool" at bounding box center [458, 209] width 390 height 25
click at [263, 194] on input "b. Distributed block storage pool" at bounding box center [263, 190] width 0 height 8
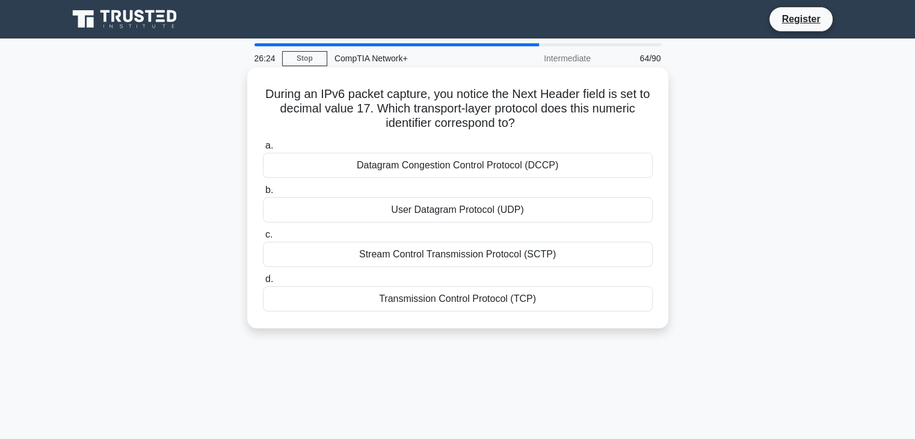
click at [544, 212] on div "User Datagram Protocol (UDP)" at bounding box center [458, 209] width 390 height 25
click at [263, 194] on input "b. User Datagram Protocol (UDP)" at bounding box center [263, 190] width 0 height 8
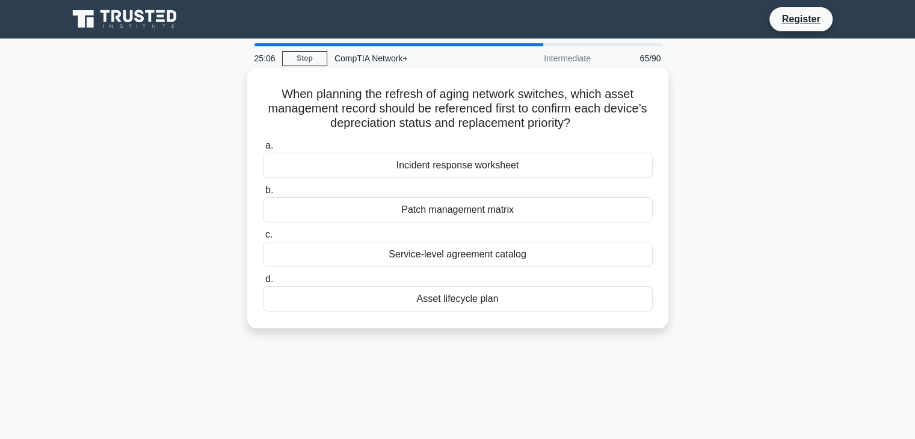
click at [528, 252] on div "Service-level agreement catalog" at bounding box center [458, 254] width 390 height 25
click at [263, 239] on input "c. Service-level agreement catalog" at bounding box center [263, 235] width 0 height 8
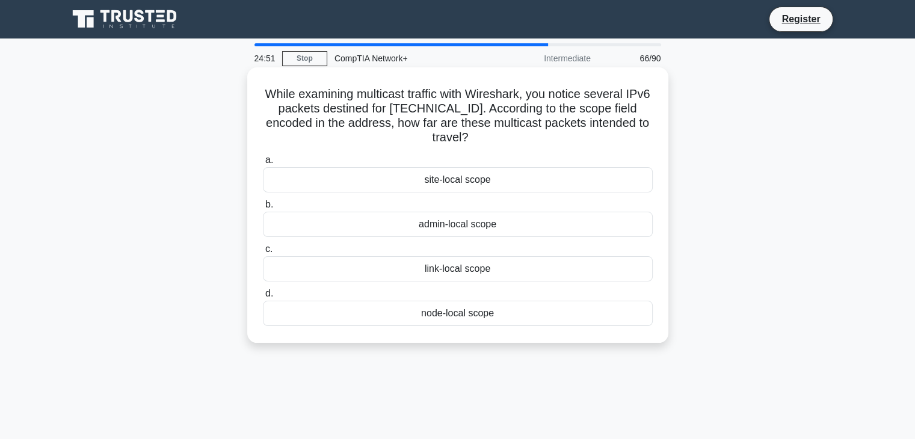
click at [457, 316] on div "node-local scope" at bounding box center [458, 313] width 390 height 25
click at [263, 298] on input "d. node-local scope" at bounding box center [263, 294] width 0 height 8
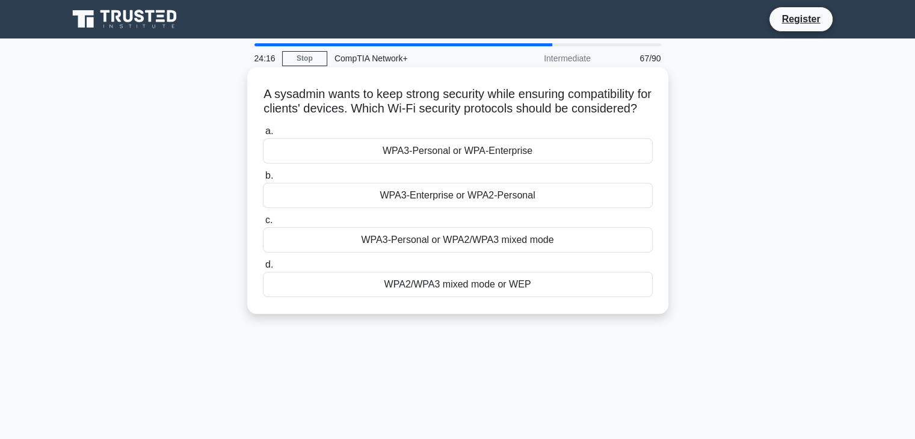
click at [435, 207] on div "WPA3-Enterprise or WPA2-Personal" at bounding box center [458, 195] width 390 height 25
click at [263, 180] on input "b. WPA3-Enterprise or WPA2-Personal" at bounding box center [263, 176] width 0 height 8
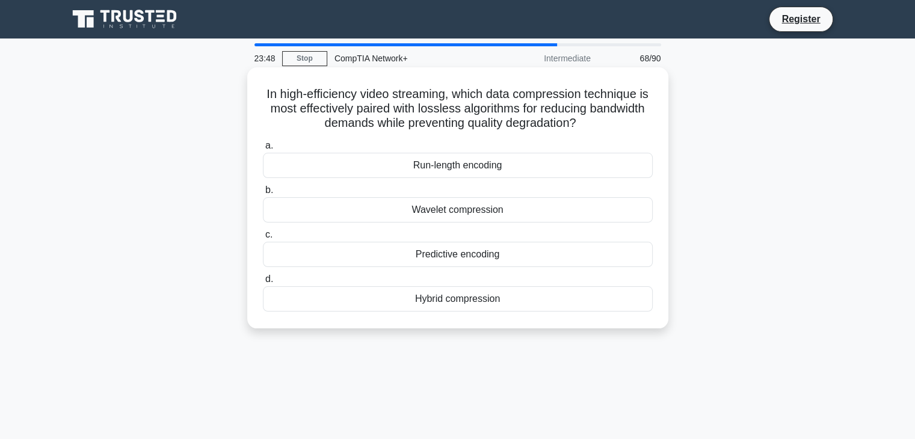
click at [498, 311] on div "Hybrid compression" at bounding box center [458, 298] width 390 height 25
click at [263, 283] on input "d. Hybrid compression" at bounding box center [263, 279] width 0 height 8
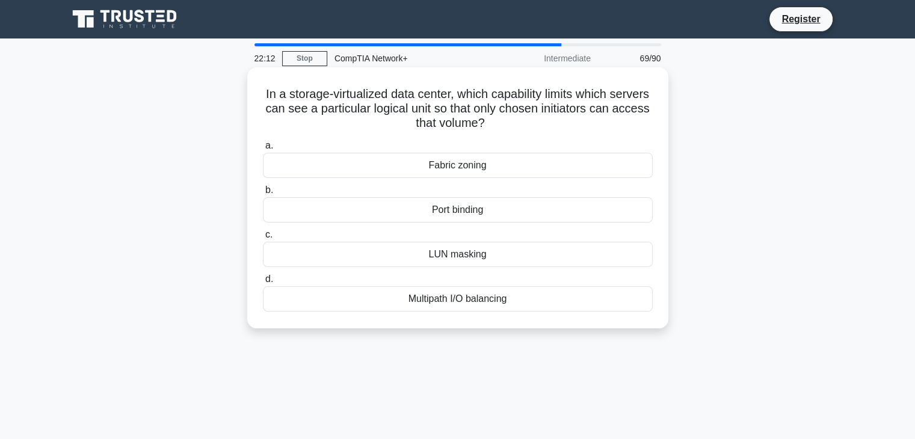
click at [514, 301] on div "Multipath I/O balancing" at bounding box center [458, 298] width 390 height 25
click at [263, 283] on input "d. Multipath I/O balancing" at bounding box center [263, 279] width 0 height 8
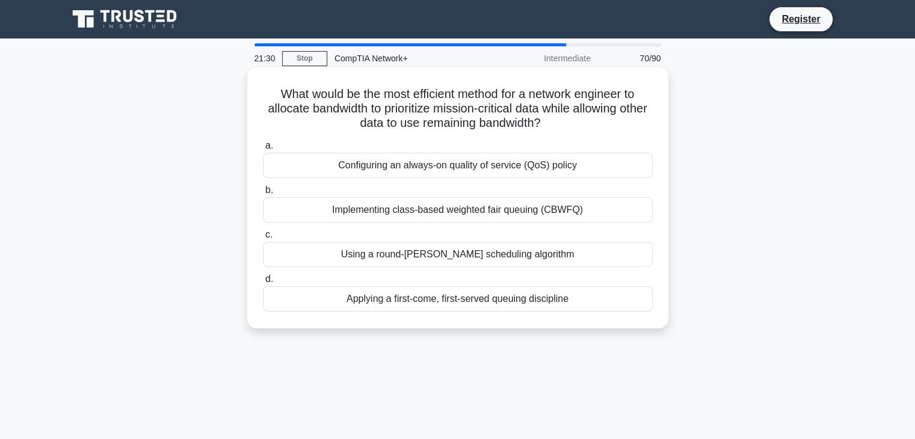
drag, startPoint x: 474, startPoint y: 297, endPoint x: 471, endPoint y: 247, distance: 50.6
click at [471, 247] on div "a. Configuring an always-on quality of service (QoS) policy b. Implementing cla…" at bounding box center [458, 225] width 404 height 178
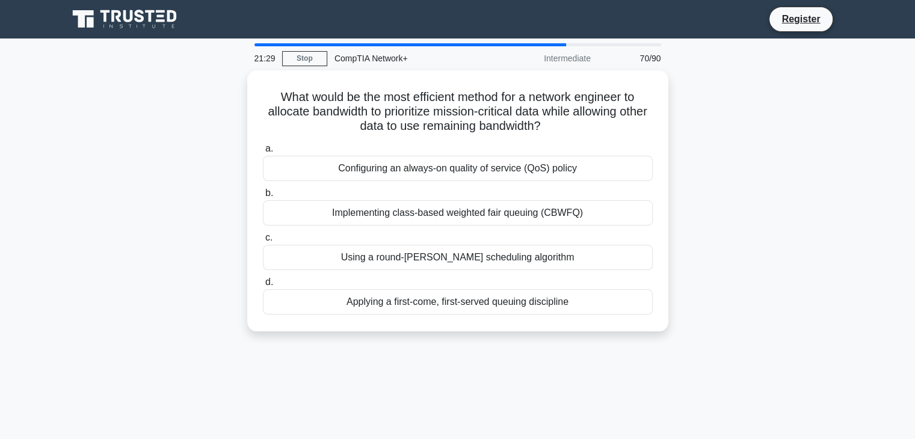
click at [710, 238] on div "What would be the most efficient method for a network engineer to allocate band…" at bounding box center [458, 207] width 794 height 275
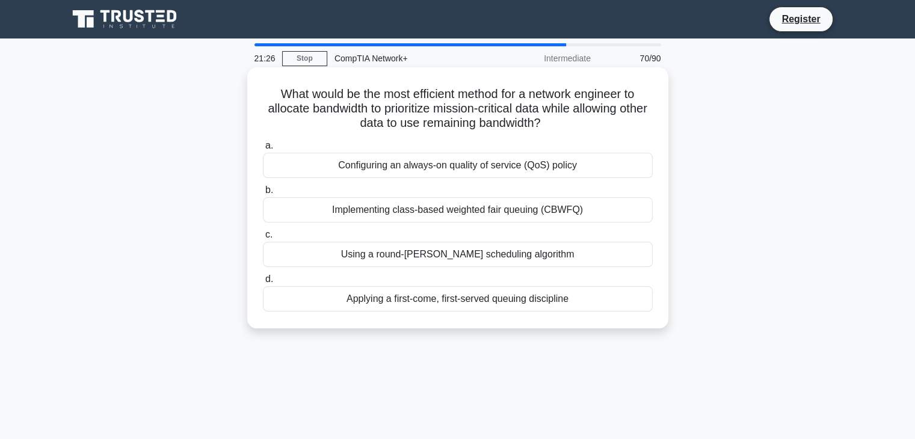
click at [518, 257] on div "Using a round-robin scheduling algorithm" at bounding box center [458, 254] width 390 height 25
click at [263, 239] on input "c. Using a round-robin scheduling algorithm" at bounding box center [263, 235] width 0 height 8
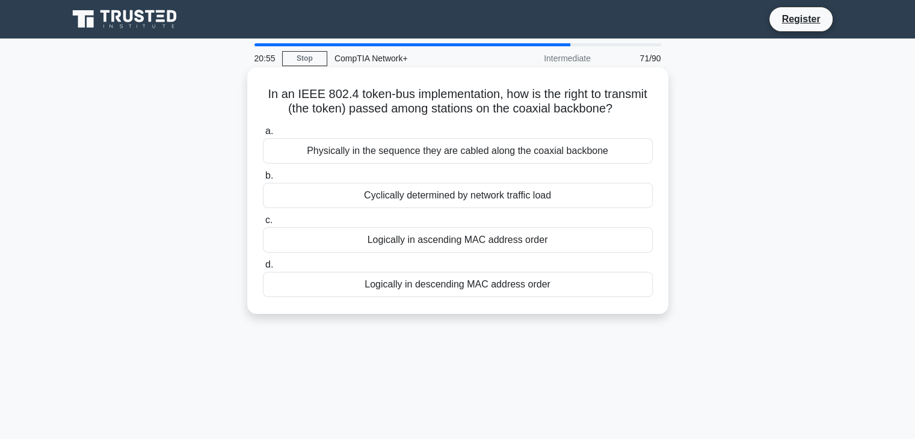
click at [410, 203] on div "Cyclically determined by network traffic load" at bounding box center [458, 195] width 390 height 25
click at [263, 180] on input "b. Cyclically determined by network traffic load" at bounding box center [263, 176] width 0 height 8
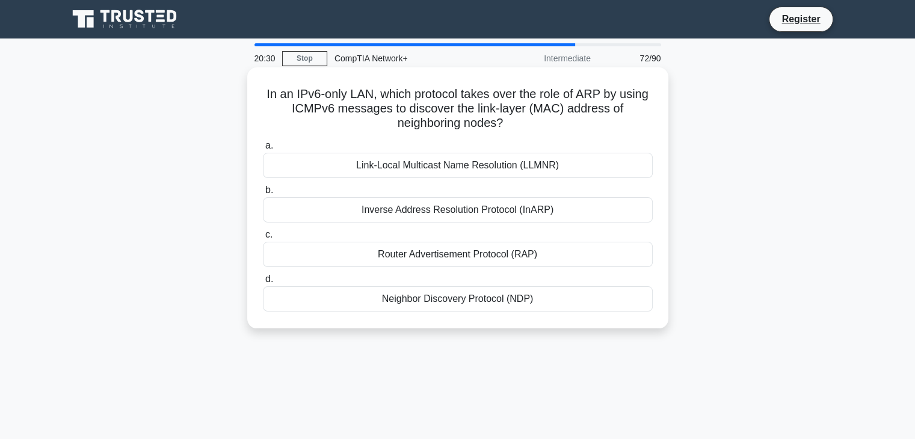
click at [407, 213] on div "Inverse Address Resolution Protocol (InARP)" at bounding box center [458, 209] width 390 height 25
click at [263, 194] on input "b. Inverse Address Resolution Protocol (InARP)" at bounding box center [263, 190] width 0 height 8
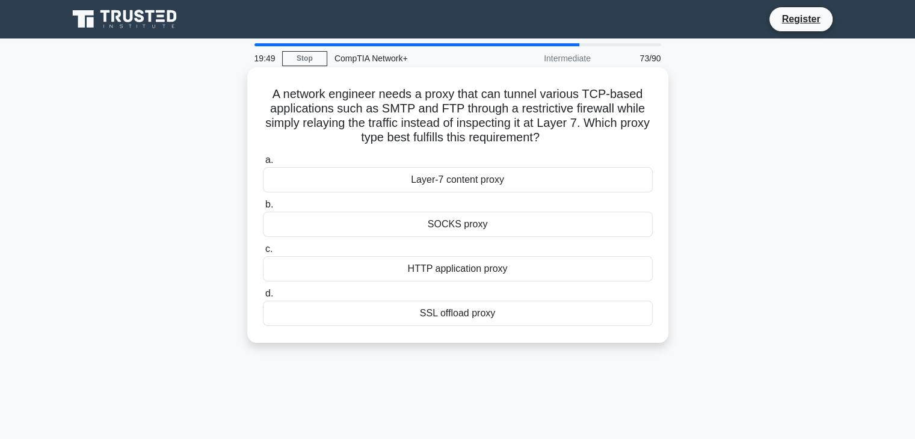
click at [410, 265] on div "HTTP application proxy" at bounding box center [458, 268] width 390 height 25
click at [263, 253] on input "c. HTTP application proxy" at bounding box center [263, 249] width 0 height 8
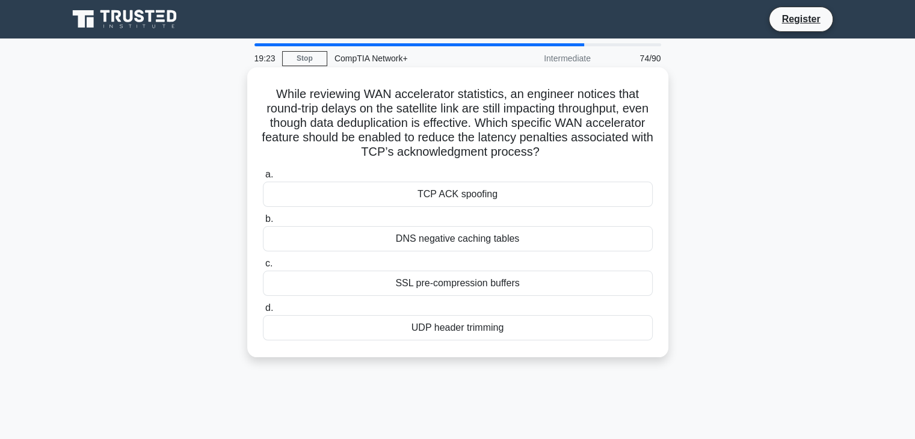
click at [385, 279] on div "SSL pre-compression buffers" at bounding box center [458, 283] width 390 height 25
click at [263, 268] on input "c. SSL pre-compression buffers" at bounding box center [263, 264] width 0 height 8
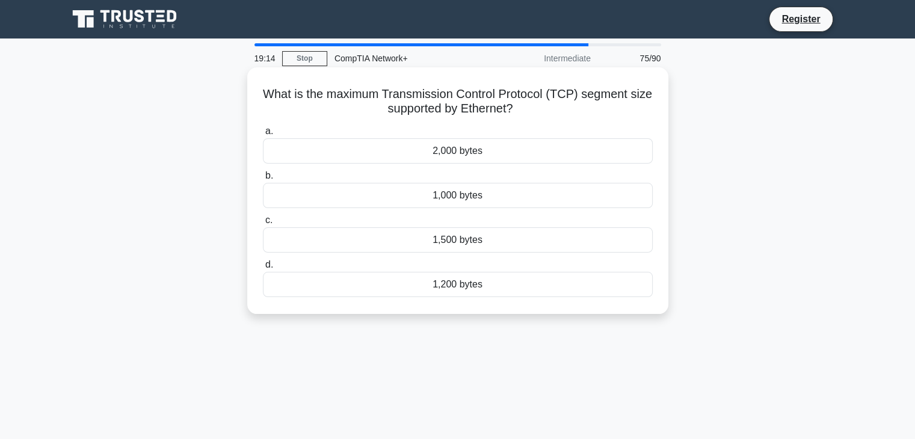
click at [471, 284] on div "1,200 bytes" at bounding box center [458, 284] width 390 height 25
click at [263, 269] on input "d. 1,200 bytes" at bounding box center [263, 265] width 0 height 8
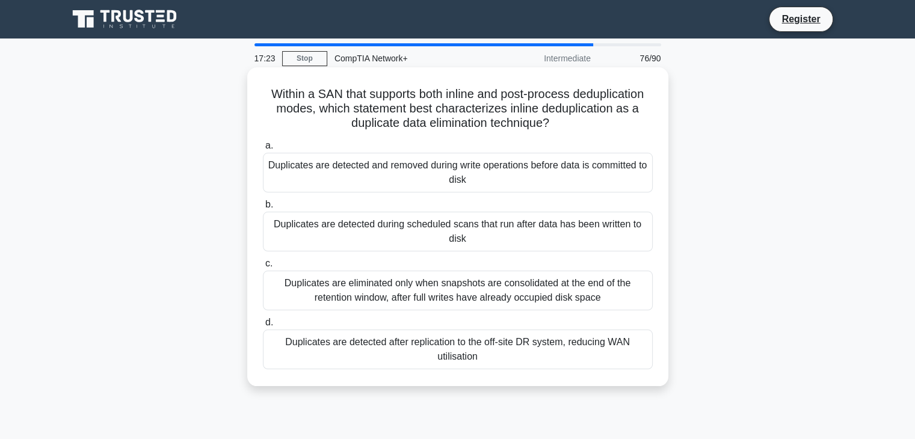
click at [479, 222] on div "Duplicates are detected during scheduled scans that run after data has been wri…" at bounding box center [458, 232] width 390 height 40
click at [263, 209] on input "b. Duplicates are detected during scheduled scans that run after data has been …" at bounding box center [263, 205] width 0 height 8
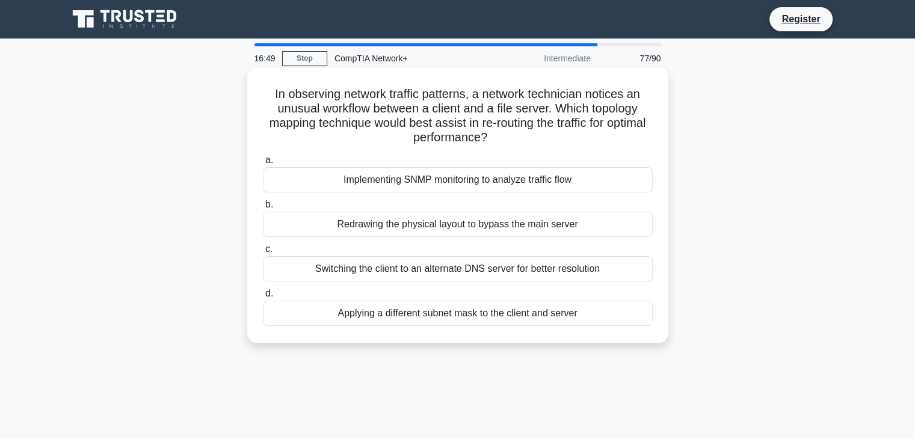
click at [498, 318] on div "Applying a different subnet mask to the client and server" at bounding box center [458, 313] width 390 height 25
click at [263, 298] on input "d. Applying a different subnet mask to the client and server" at bounding box center [263, 294] width 0 height 8
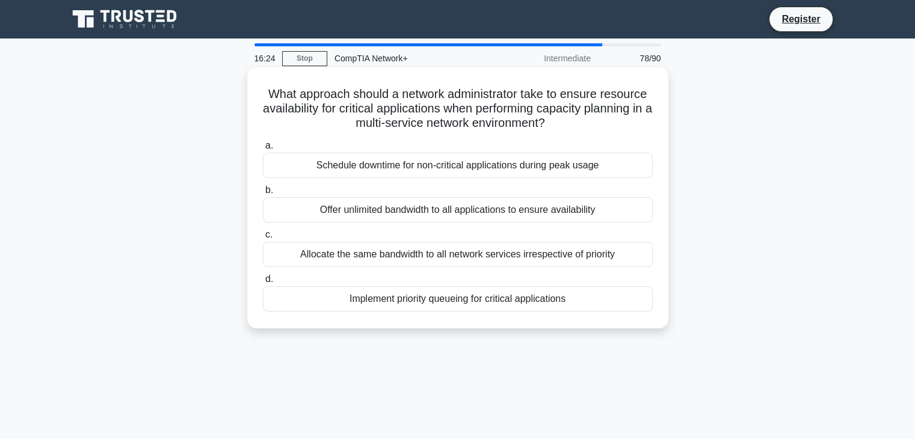
click at [434, 304] on div "Implement priority queueing for critical applications" at bounding box center [458, 298] width 390 height 25
click at [263, 283] on input "d. Implement priority queueing for critical applications" at bounding box center [263, 279] width 0 height 8
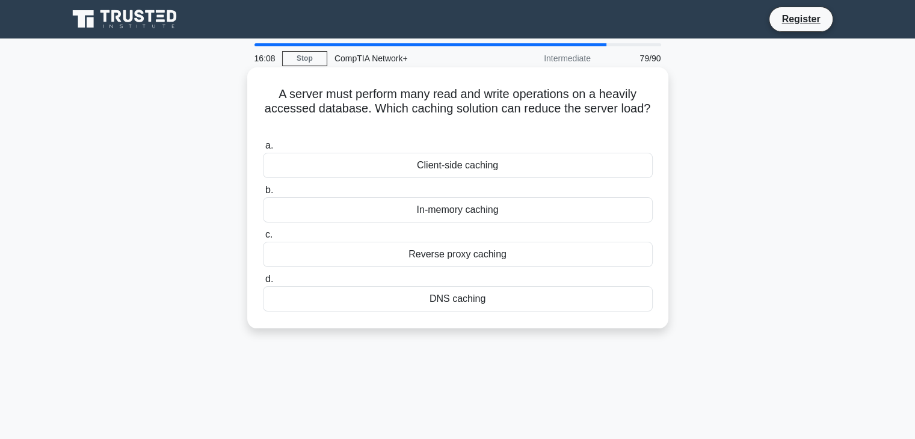
click at [466, 302] on div "DNS caching" at bounding box center [458, 298] width 390 height 25
click at [263, 283] on input "d. DNS caching" at bounding box center [263, 279] width 0 height 8
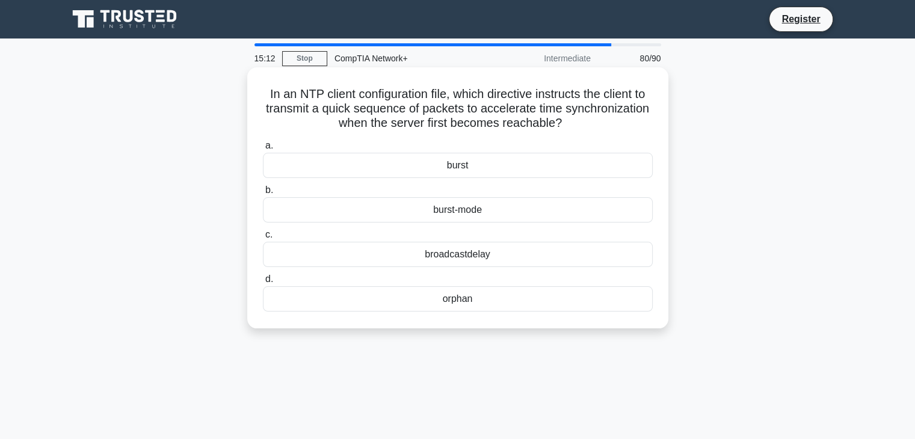
click at [367, 265] on div "broadcastdelay" at bounding box center [458, 254] width 390 height 25
click at [263, 239] on input "c. broadcastdelay" at bounding box center [263, 235] width 0 height 8
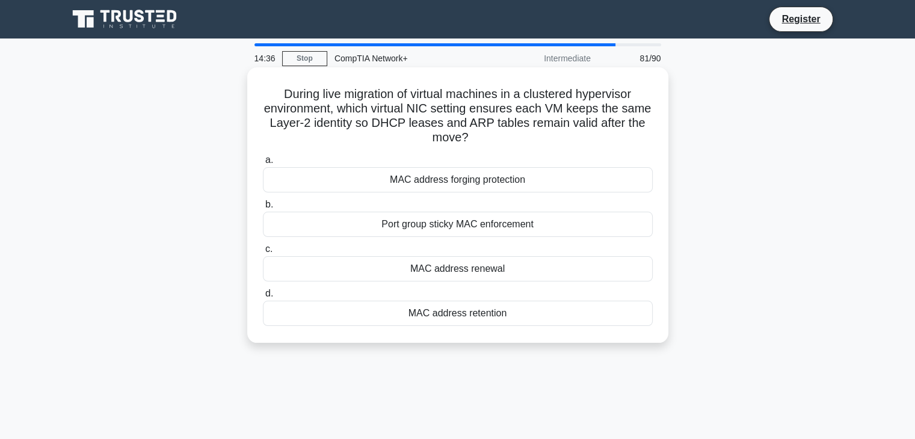
click at [420, 321] on div "MAC address retention" at bounding box center [458, 313] width 390 height 25
click at [263, 298] on input "d. MAC address retention" at bounding box center [263, 294] width 0 height 8
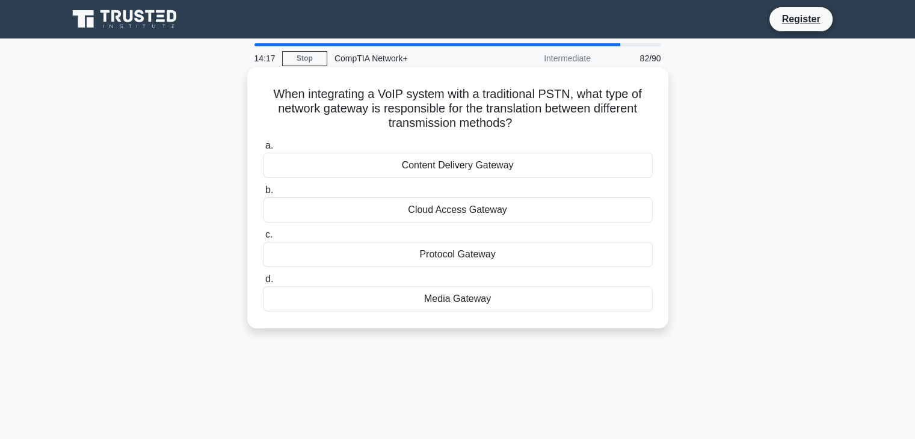
click at [428, 296] on div "Media Gateway" at bounding box center [458, 298] width 390 height 25
click at [263, 283] on input "d. Media Gateway" at bounding box center [263, 279] width 0 height 8
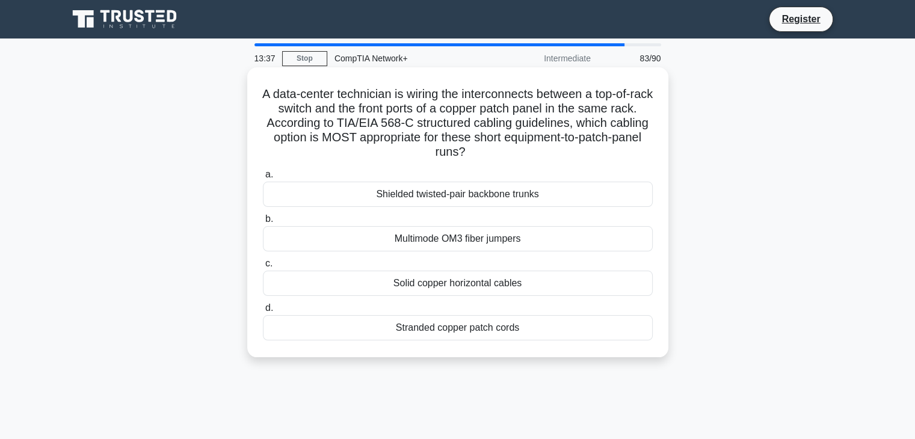
click at [486, 289] on div "Solid copper horizontal cables" at bounding box center [458, 283] width 390 height 25
click at [263, 268] on input "c. Solid copper horizontal cables" at bounding box center [263, 264] width 0 height 8
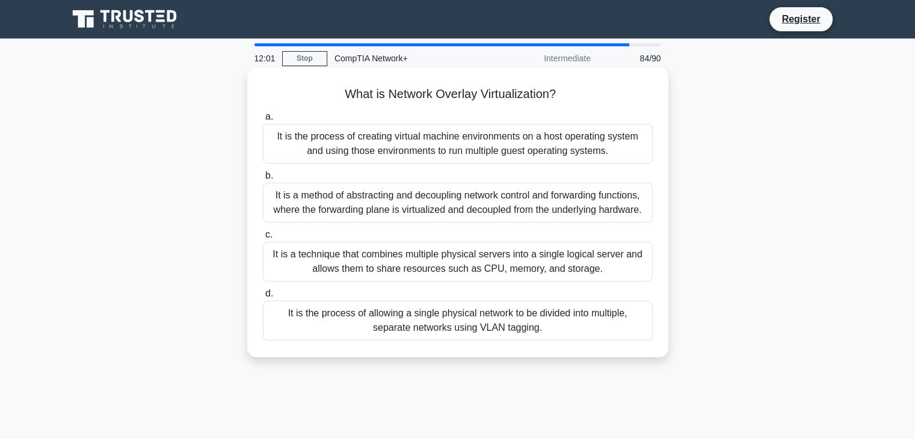
click at [478, 152] on div "It is the process of creating virtual machine environments on a host operating …" at bounding box center [458, 144] width 390 height 40
click at [263, 121] on input "a. It is the process of creating virtual machine environments on a host operati…" at bounding box center [263, 117] width 0 height 8
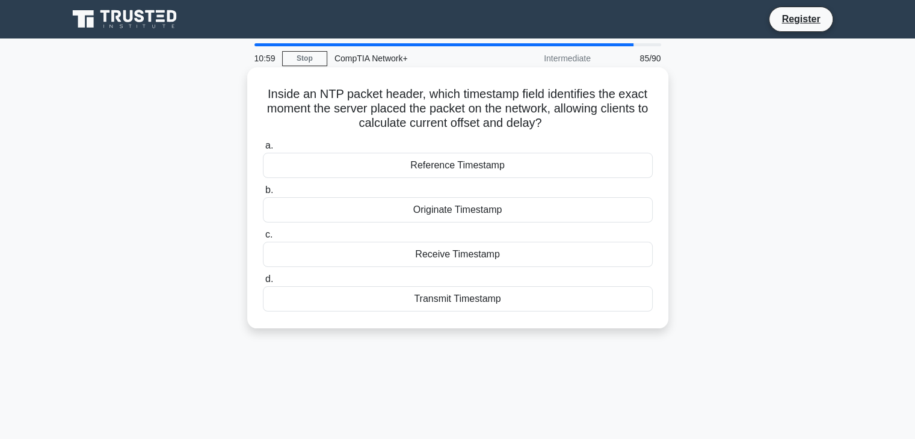
click at [513, 209] on div "Originate Timestamp" at bounding box center [458, 209] width 390 height 25
click at [263, 194] on input "b. Originate Timestamp" at bounding box center [263, 190] width 0 height 8
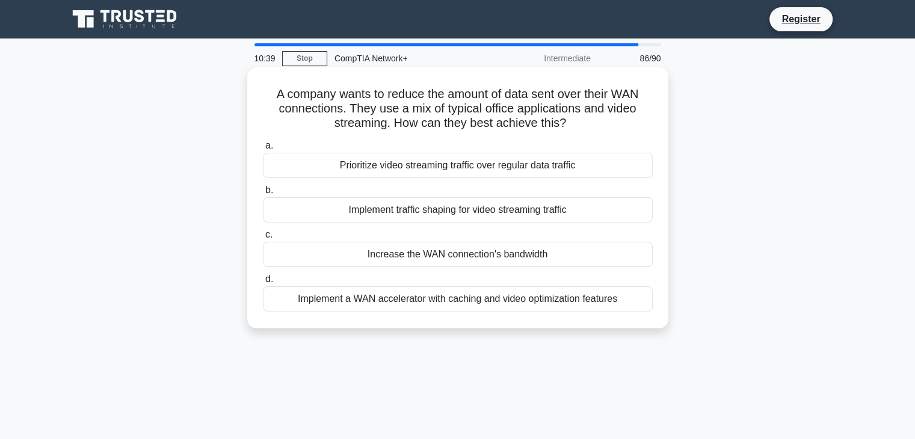
click at [482, 256] on div "Increase the WAN connection's bandwidth" at bounding box center [458, 254] width 390 height 25
click at [263, 239] on input "c. Increase the WAN connection's bandwidth" at bounding box center [263, 235] width 0 height 8
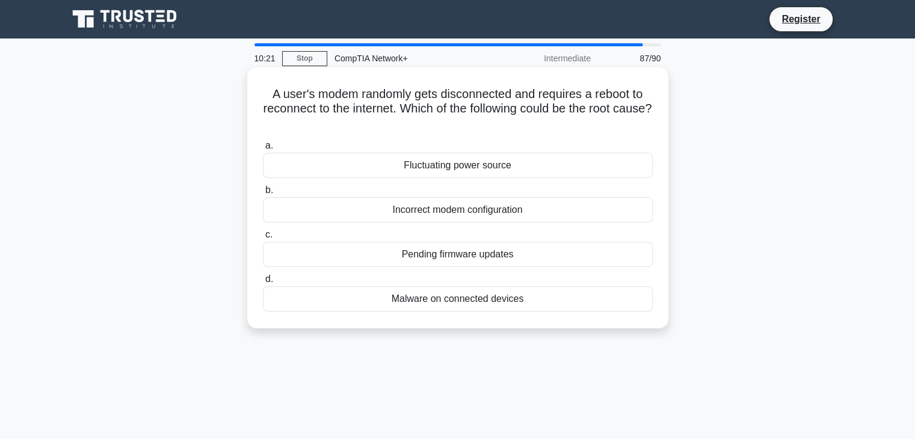
click at [465, 211] on div "Incorrect modem configuration" at bounding box center [458, 209] width 390 height 25
click at [263, 194] on input "b. Incorrect modem configuration" at bounding box center [263, 190] width 0 height 8
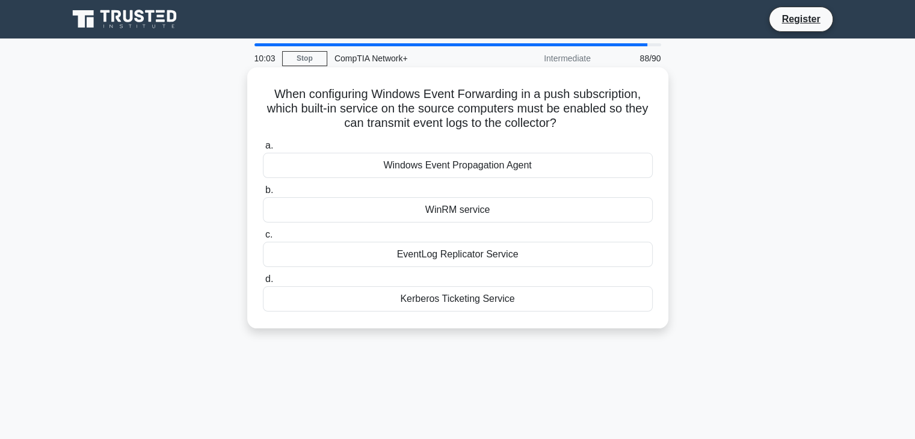
click at [532, 210] on div "WinRM service" at bounding box center [458, 209] width 390 height 25
click at [263, 194] on input "b. WinRM service" at bounding box center [263, 190] width 0 height 8
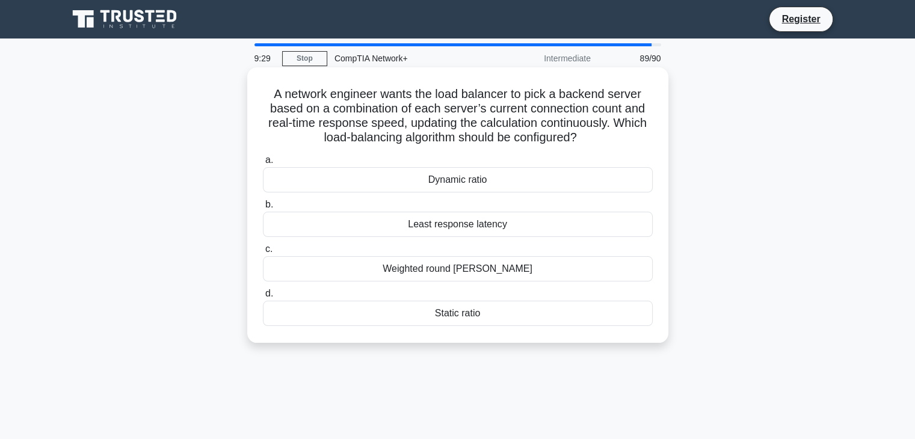
click at [461, 234] on div "Least response latency" at bounding box center [458, 224] width 390 height 25
click at [263, 209] on input "b. Least response latency" at bounding box center [263, 205] width 0 height 8
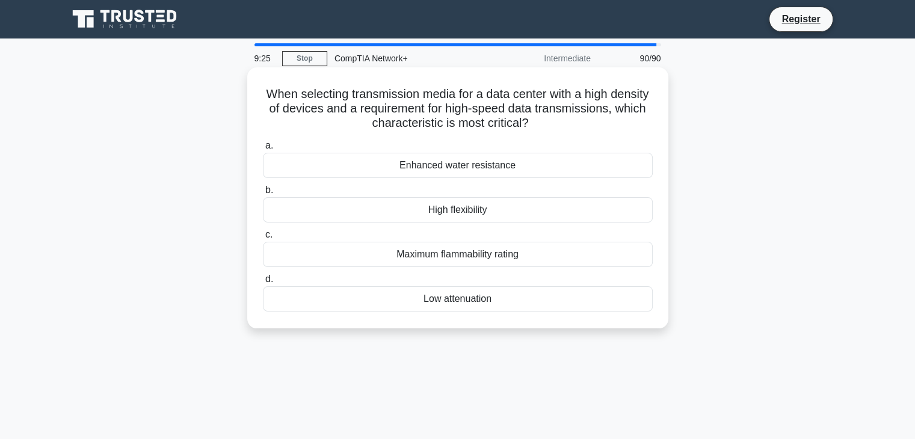
click at [483, 256] on div "Maximum flammability rating" at bounding box center [458, 254] width 390 height 25
click at [263, 239] on input "c. Maximum flammability rating" at bounding box center [263, 235] width 0 height 8
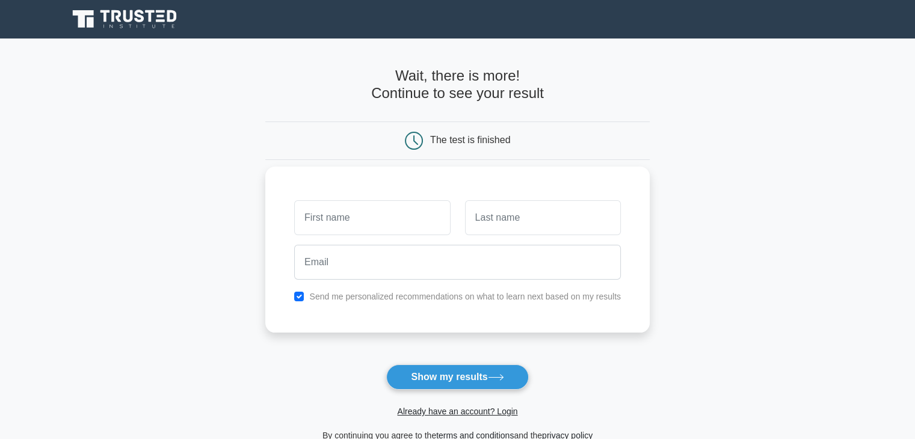
click at [342, 300] on label "Send me personalized recommendations on what to learn next based on my results" at bounding box center [464, 297] width 311 height 10
click at [305, 296] on div "Send me personalized recommendations on what to learn next based on my results" at bounding box center [457, 296] width 341 height 14
click at [289, 296] on div "Send me personalized recommendations on what to learn next based on my results" at bounding box center [457, 296] width 341 height 14
click at [302, 295] on input "checkbox" at bounding box center [299, 297] width 10 height 10
checkbox input "false"
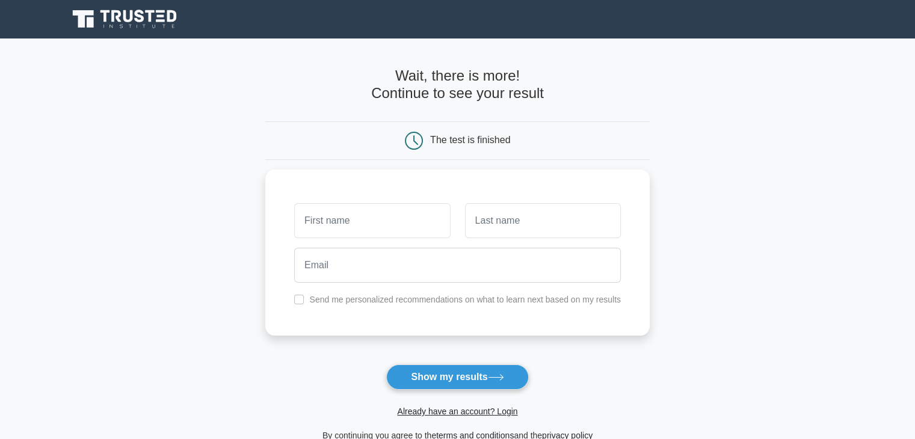
click at [503, 163] on form "Wait, there is more! Continue to see your result The test is finished and the" at bounding box center [457, 254] width 384 height 375
click at [448, 146] on div "The test is finished" at bounding box center [458, 141] width 256 height 18
click at [527, 146] on div "The test is finished" at bounding box center [458, 141] width 256 height 18
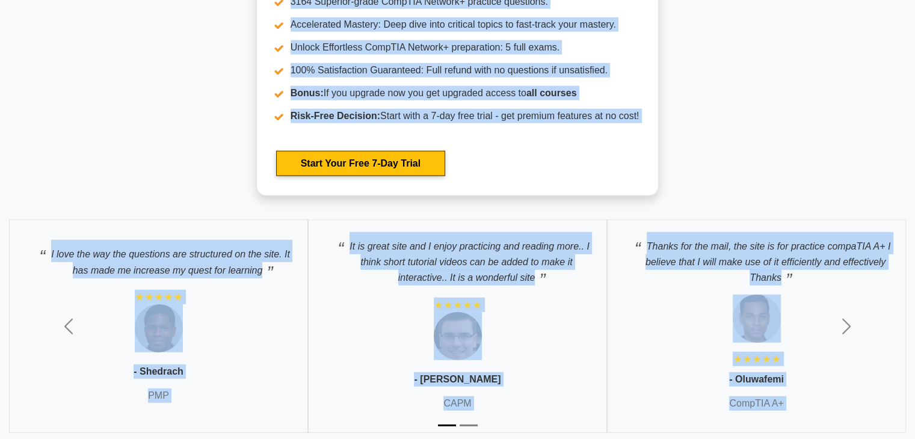
scroll to position [3200, 0]
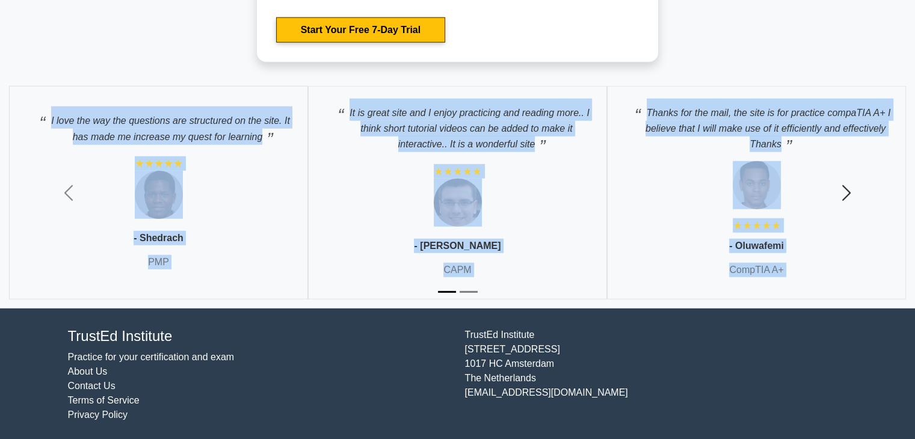
drag, startPoint x: 27, startPoint y: 34, endPoint x: 858, endPoint y: 192, distance: 845.4
click at [847, 192] on span "button" at bounding box center [845, 192] width 19 height 19
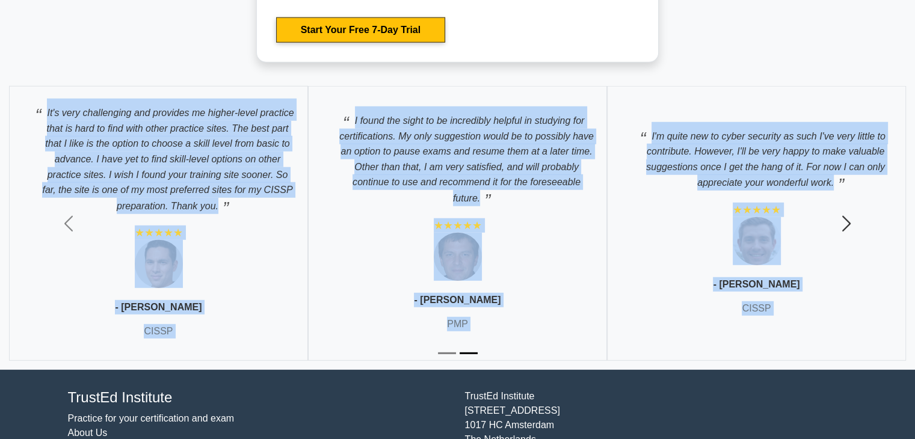
click at [842, 229] on span "button" at bounding box center [845, 223] width 19 height 19
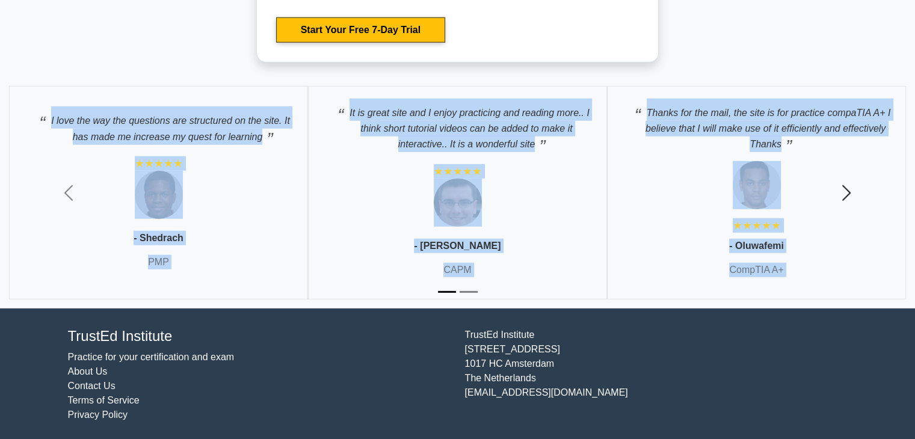
click at [847, 196] on span "button" at bounding box center [845, 192] width 19 height 19
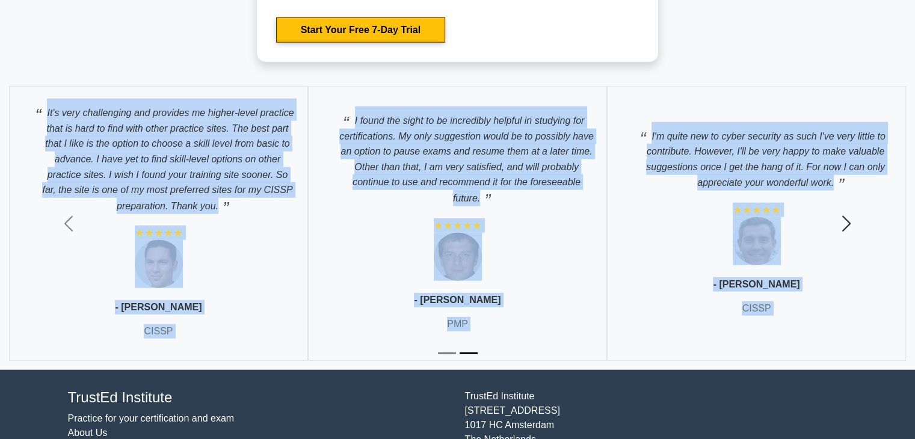
click at [840, 227] on span "button" at bounding box center [845, 223] width 19 height 19
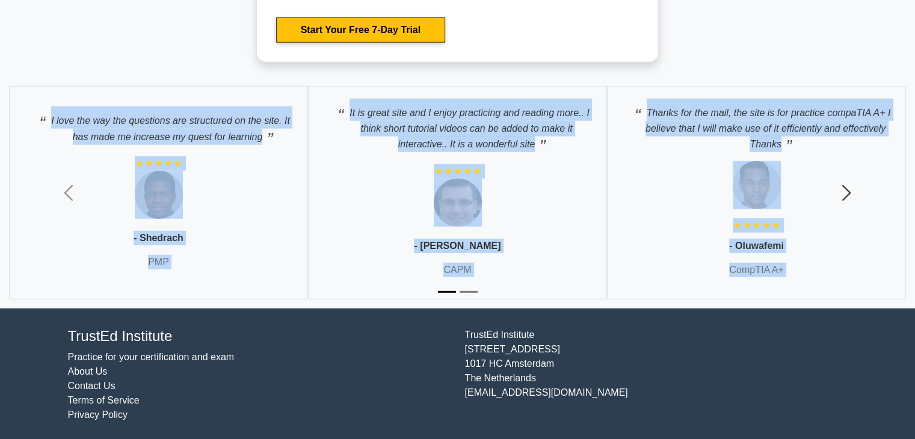
click at [842, 188] on span "button" at bounding box center [845, 192] width 19 height 19
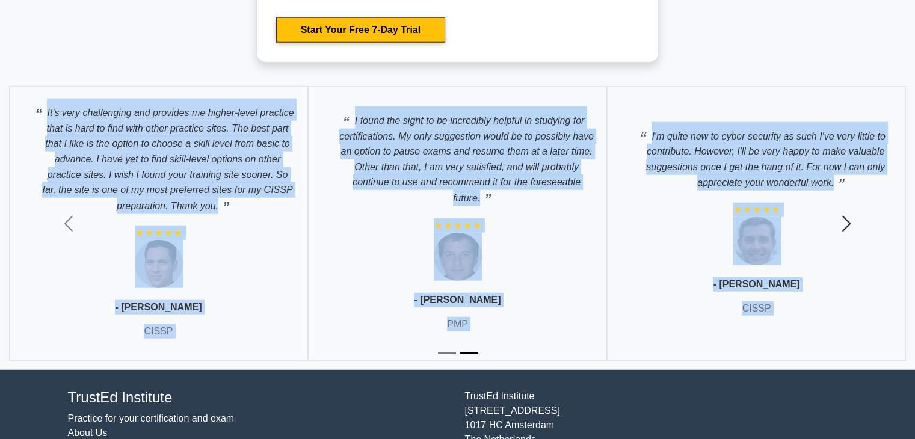
click at [847, 218] on span "button" at bounding box center [845, 223] width 19 height 19
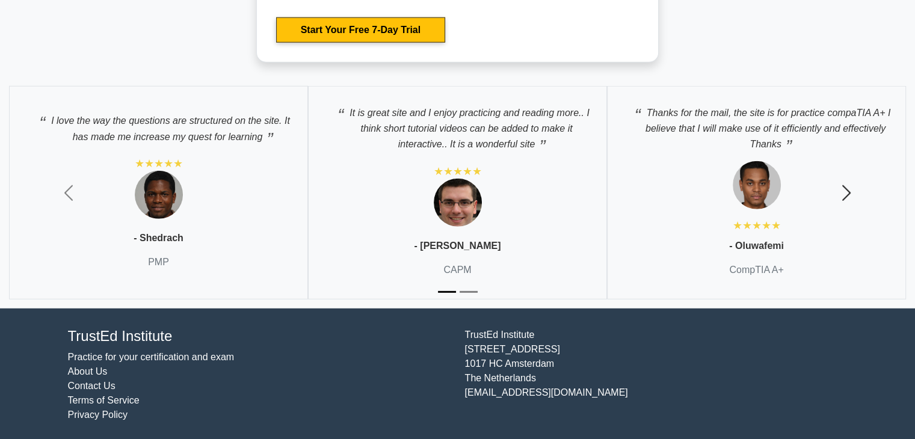
click at [850, 188] on span "button" at bounding box center [845, 192] width 19 height 19
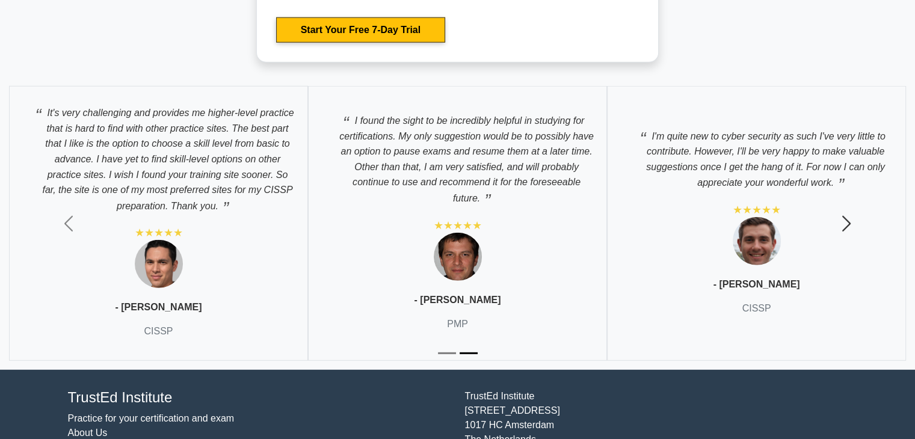
click at [848, 225] on span "button" at bounding box center [845, 223] width 19 height 19
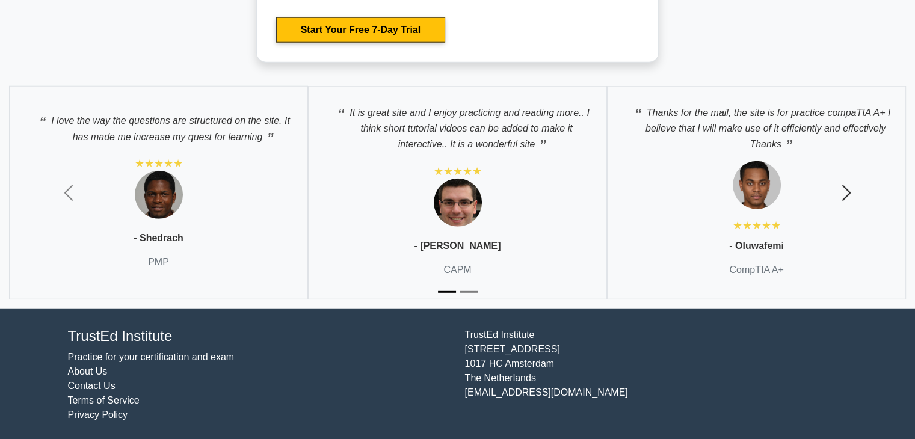
click at [846, 189] on span "button" at bounding box center [845, 192] width 19 height 19
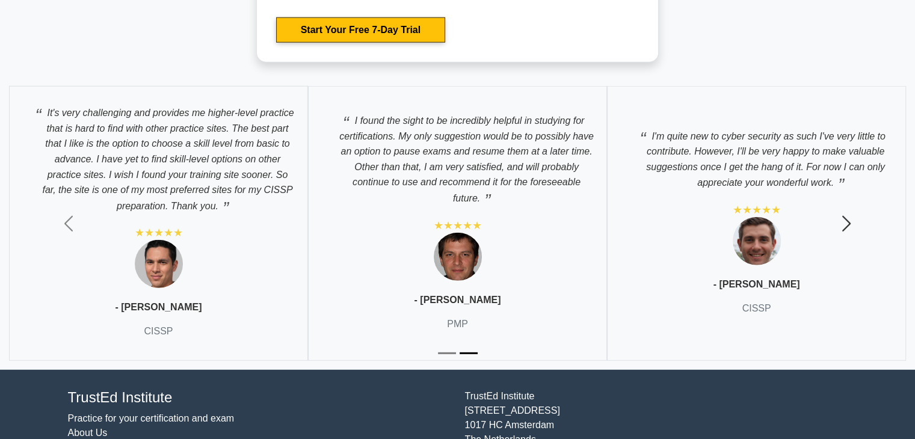
click at [845, 227] on span "button" at bounding box center [845, 223] width 19 height 19
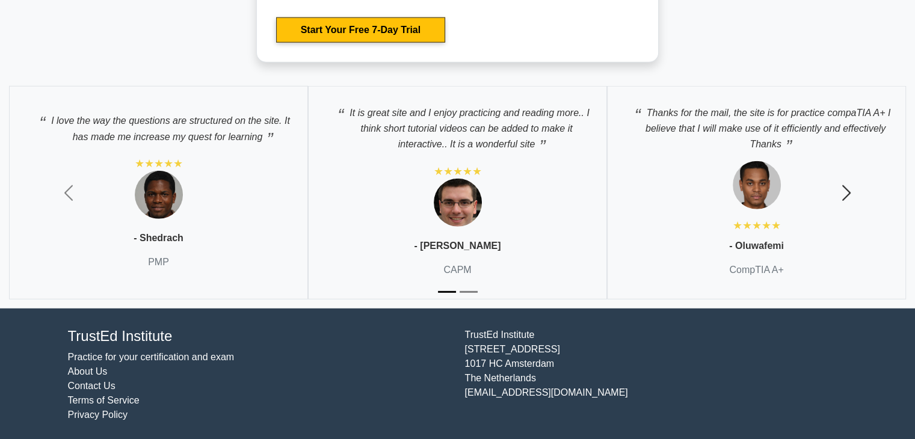
click at [852, 183] on span "button" at bounding box center [845, 192] width 19 height 19
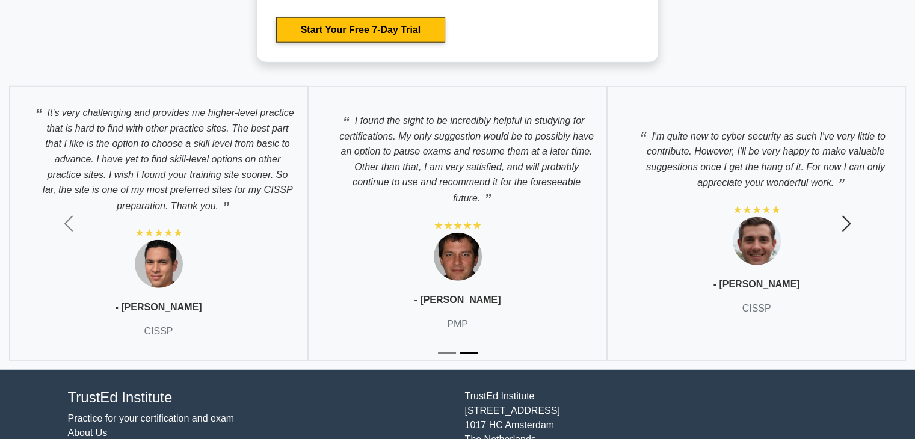
click at [851, 218] on span "button" at bounding box center [845, 223] width 19 height 19
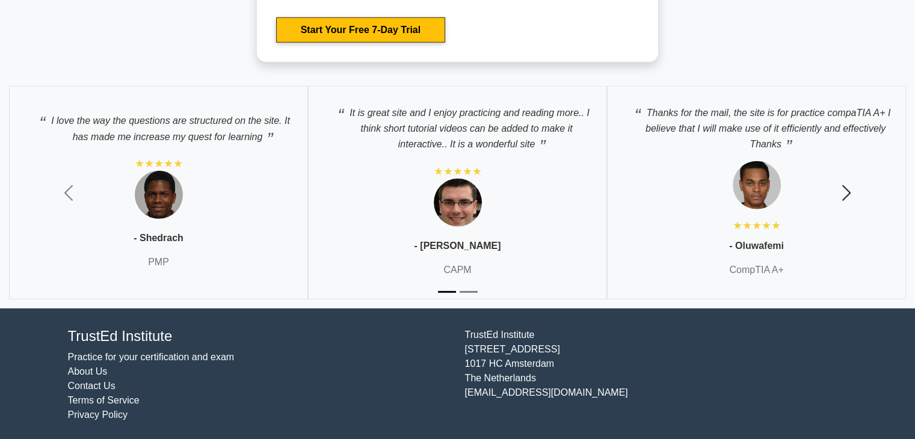
click at [851, 218] on button "Next" at bounding box center [846, 193] width 137 height 232
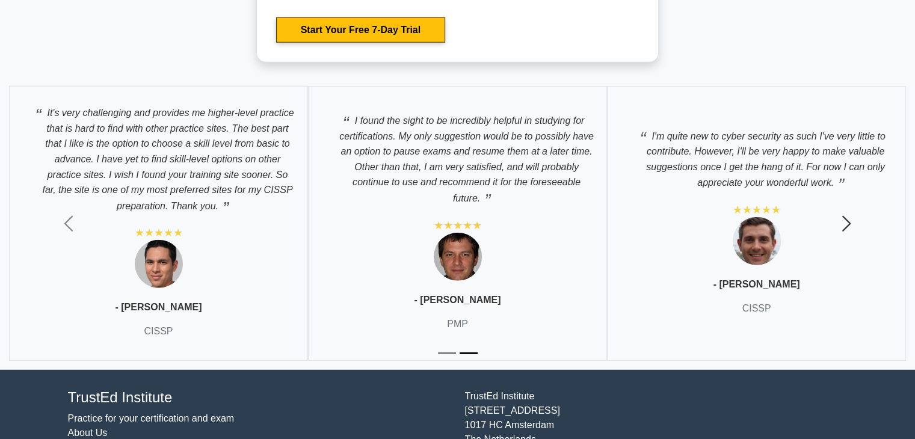
click at [851, 218] on span "button" at bounding box center [845, 223] width 19 height 19
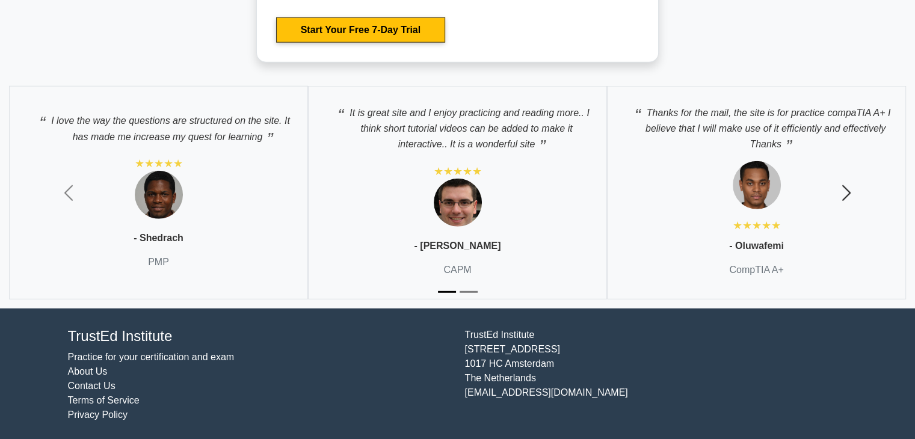
click at [851, 218] on button "Next" at bounding box center [846, 193] width 137 height 232
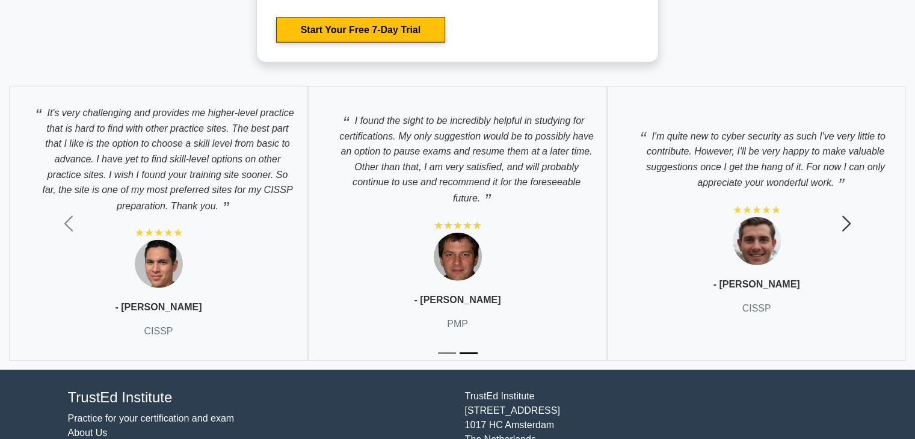
click at [851, 218] on span "button" at bounding box center [845, 223] width 19 height 19
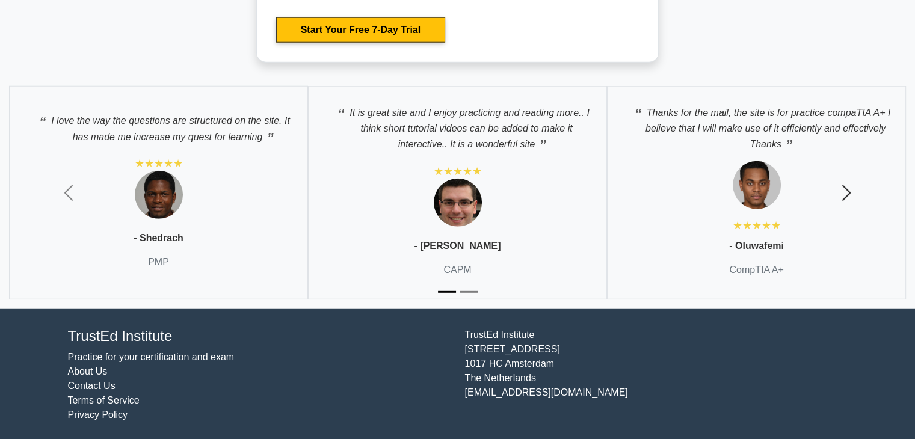
click at [848, 189] on span "button" at bounding box center [845, 192] width 19 height 19
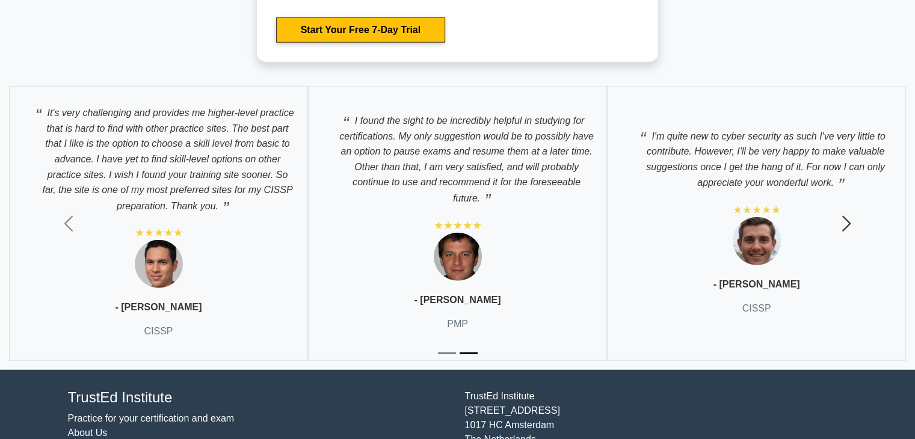
click at [849, 215] on span "button" at bounding box center [845, 223] width 19 height 19
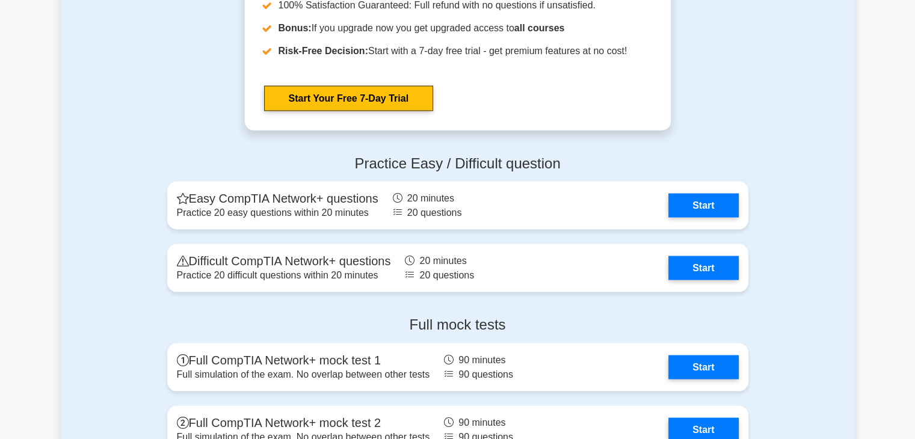
scroll to position [2298, 0]
